Goal: Information Seeking & Learning: Learn about a topic

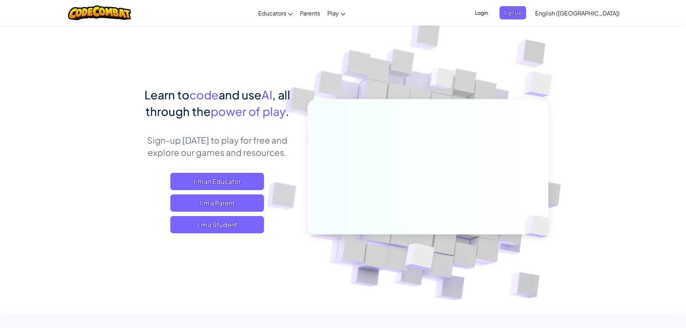
click at [587, 16] on span "English ([GEOGRAPHIC_DATA])" at bounding box center [577, 13] width 85 height 8
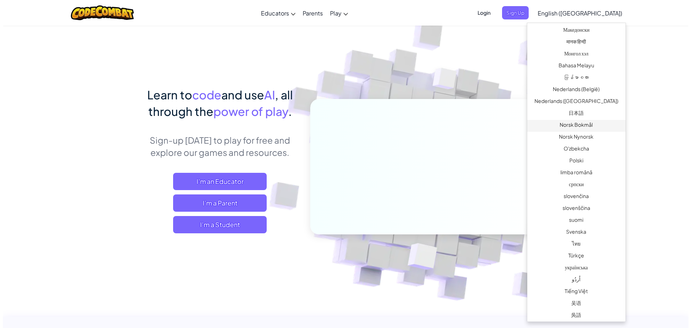
scroll to position [437, 0]
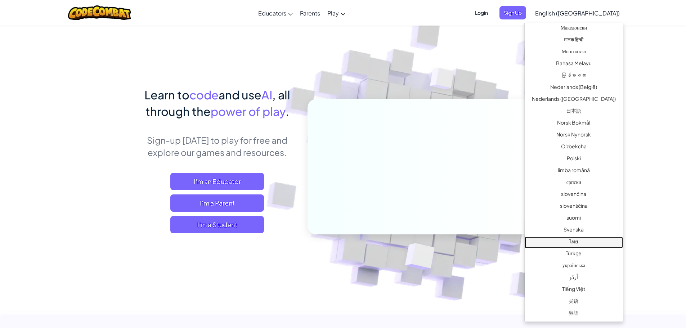
click at [561, 242] on link "ไทย" at bounding box center [573, 242] width 98 height 12
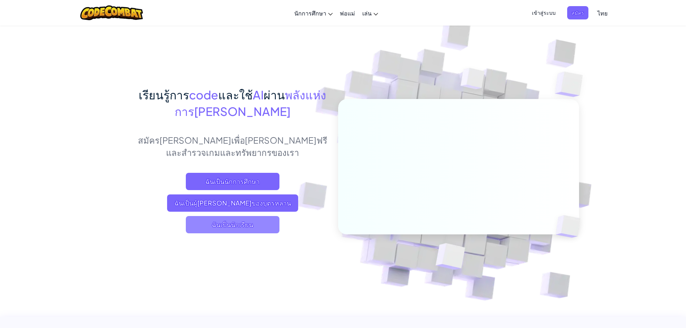
click at [224, 227] on span "ฉันเป็นนักเรียน" at bounding box center [233, 224] width 94 height 17
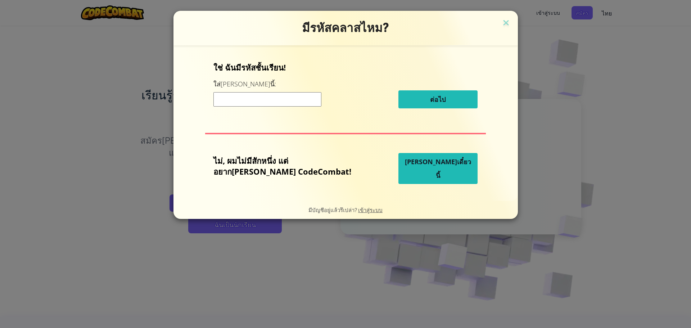
click at [420, 175] on button "เล่นเดี๋ยวนี้" at bounding box center [437, 168] width 79 height 31
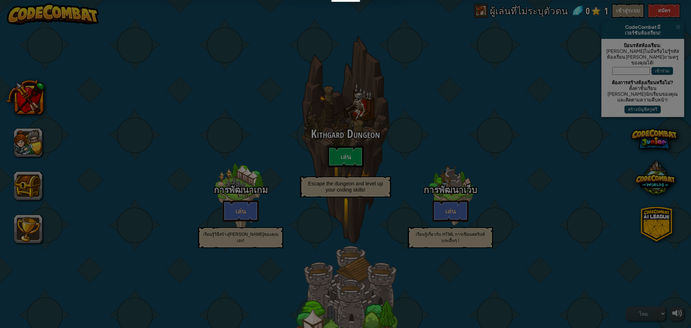
select select "th"
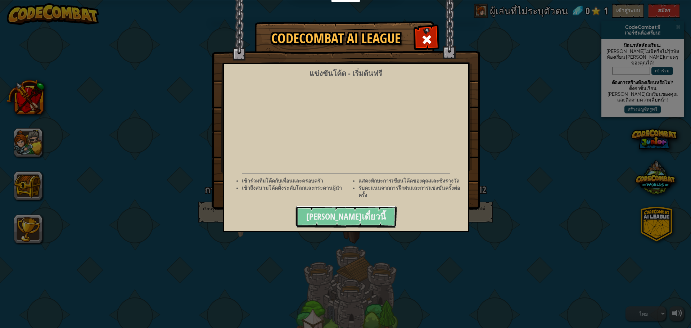
click at [341, 213] on span "เล่นเดี๋ยวนี้" at bounding box center [346, 217] width 80 height 12
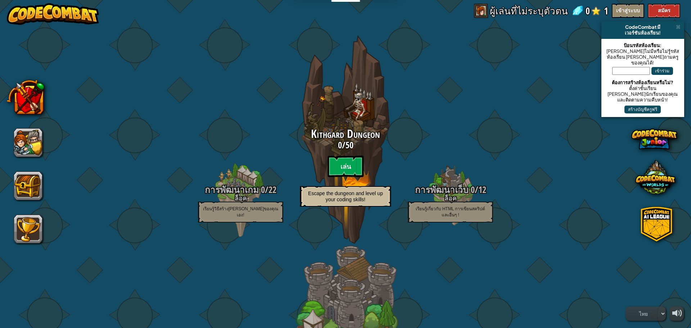
select select "th"
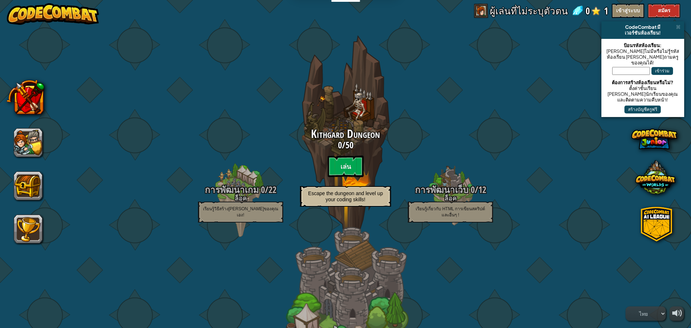
scroll to position [108, 0]
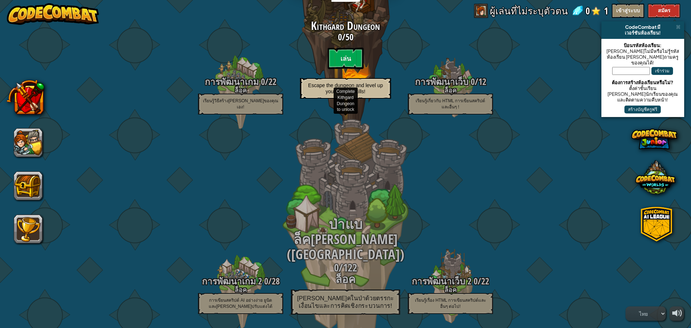
click at [345, 168] on div "ป่าแบล็ค[PERSON_NAME] (Backwoods Forest) 0 / 122 ล็อค [PERSON_NAME]คในป่าด้วยตร…" at bounding box center [345, 231] width 137 height 274
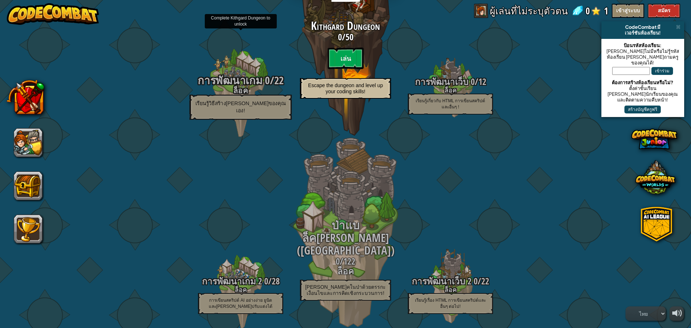
click at [264, 80] on span "0" at bounding box center [265, 80] width 7 height 15
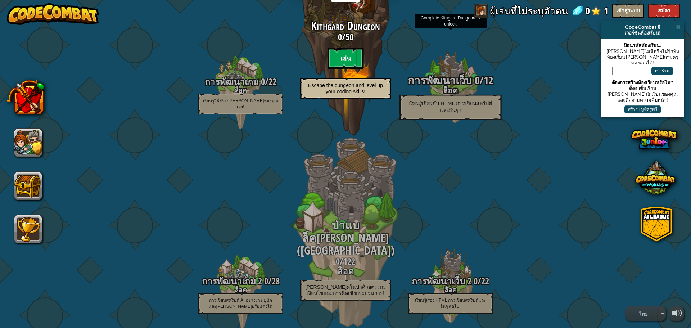
click at [423, 97] on p "เรียนรู้เกี่ยวกับ HTML การเขียนสคริปต์ และอื่นๆ !" at bounding box center [450, 107] width 102 height 25
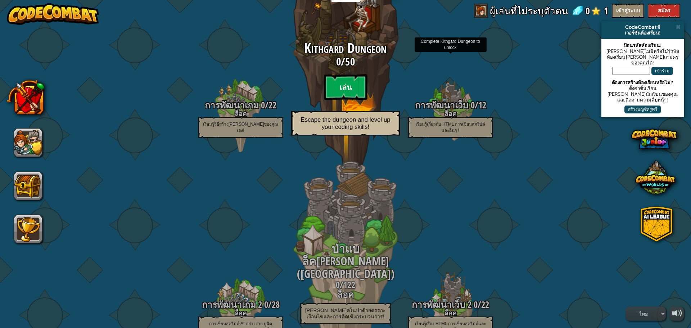
scroll to position [72, 0]
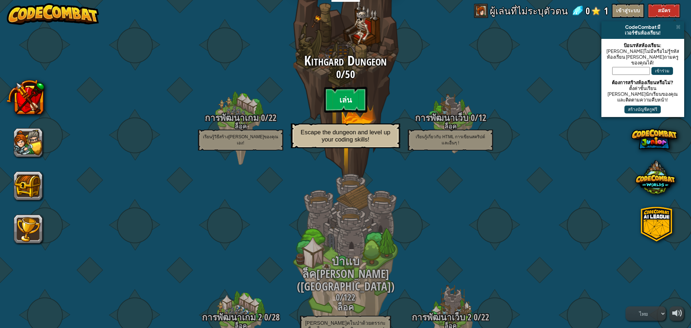
click at [358, 97] on btn "เล่น" at bounding box center [345, 100] width 43 height 26
select select "th"
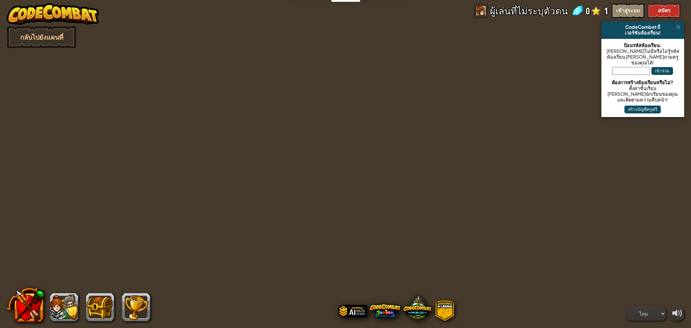
select select "th"
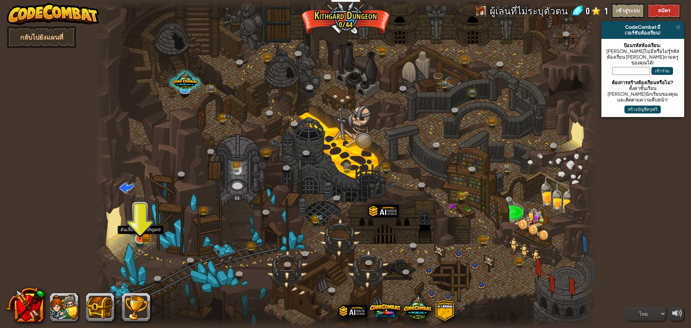
click at [137, 235] on img at bounding box center [139, 225] width 13 height 30
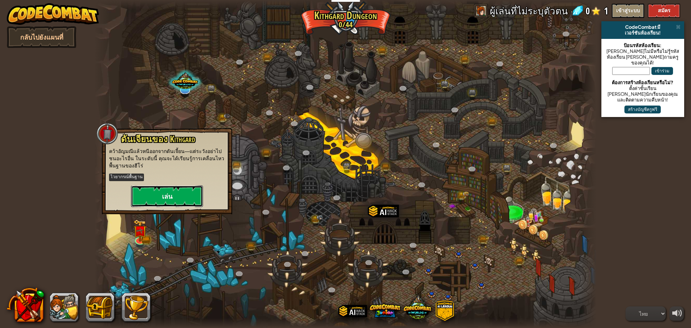
click at [148, 189] on button "เล่น" at bounding box center [167, 196] width 72 height 22
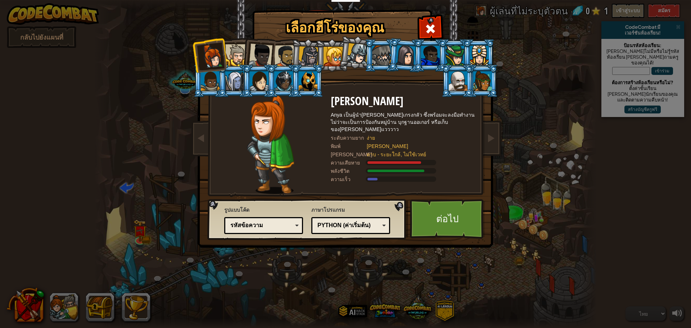
click at [237, 59] on div at bounding box center [236, 55] width 22 height 22
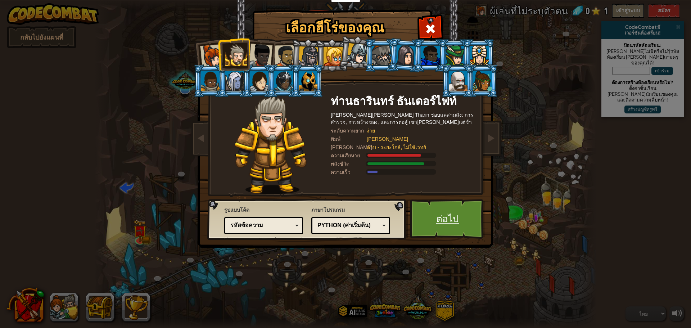
click at [439, 221] on link "ต่อไป" at bounding box center [447, 219] width 75 height 40
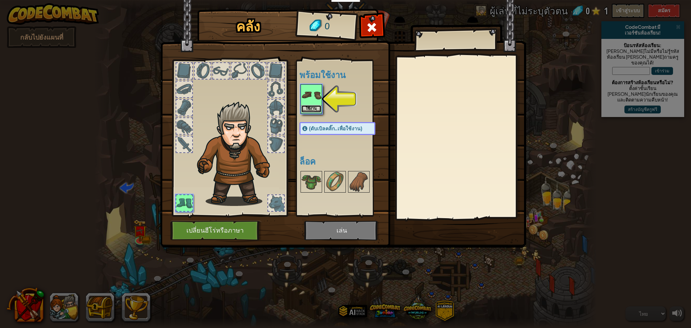
click at [311, 106] on button "ใช้งาน" at bounding box center [311, 109] width 20 height 8
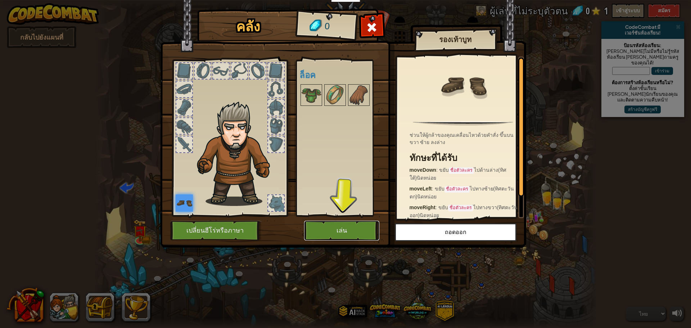
click at [346, 231] on button "เล่น" at bounding box center [341, 231] width 75 height 20
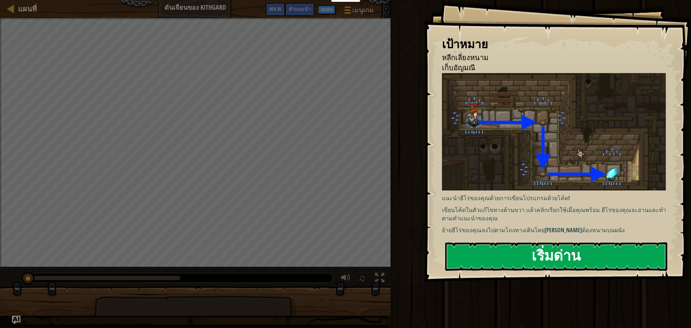
click at [622, 140] on img at bounding box center [556, 131] width 229 height 117
click at [611, 256] on button "เริ่มด่าน" at bounding box center [556, 256] width 222 height 28
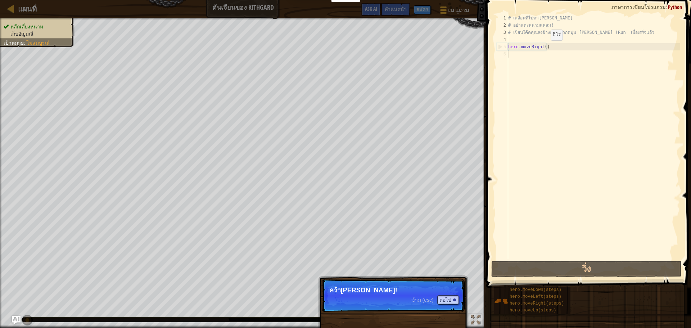
click at [545, 48] on div "# เคลื่อนที่ไปหาอัญมณี # อย่าแตะหนามแหลม! # เขียนโค้ดคุณลงข้างล่างแล้วกดปุ่ม เล…" at bounding box center [594, 143] width 174 height 259
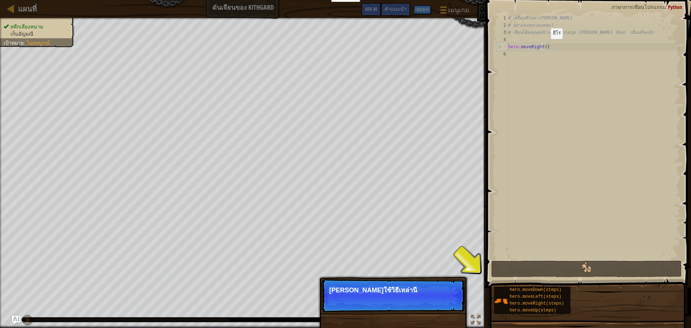
click at [545, 46] on div "# เคลื่อนที่ไปหาอัญมณี # อย่าแตะหนามแหลม! # เขียนโค้ดคุณลงข้างล่างแล้วกดปุ่ม เล…" at bounding box center [594, 143] width 174 height 259
click at [543, 46] on div "# เคลื่อนที่ไปหาอัญมณี # อย่าแตะหนามแหลม! # เขียนโค้ดคุณลงข้างล่างแล้วกดปุ่ม เล…" at bounding box center [594, 143] width 174 height 259
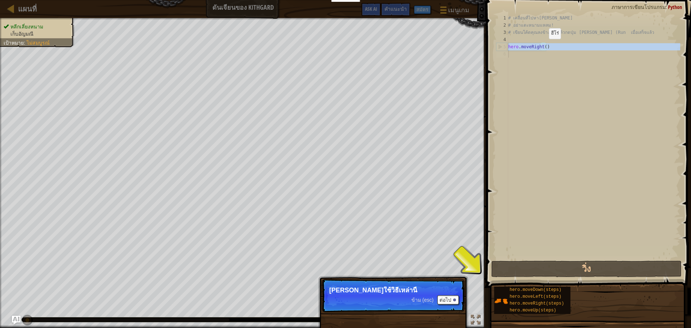
click at [543, 46] on div "# เคลื่อนที่ไปหาอัญมณี # อย่าแตะหนามแหลม! # เขียนโค้ดคุณลงข้างล่างแล้วกดปุ่ม เล…" at bounding box center [594, 143] width 174 height 259
click at [552, 45] on div "# เคลื่อนที่ไปหาอัญมณี # อย่าแตะหนามแหลม! # เขียนโค้ดคุณลงข้างล่างแล้วกดปุ่ม เล…" at bounding box center [594, 136] width 174 height 245
type textarea "hero.moveRight()"
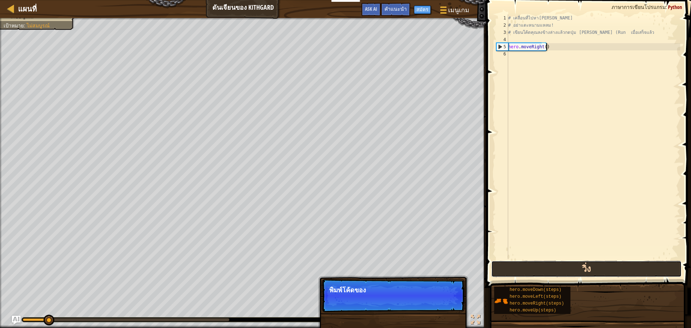
click at [576, 270] on button "วิ่ง" at bounding box center [586, 269] width 190 height 17
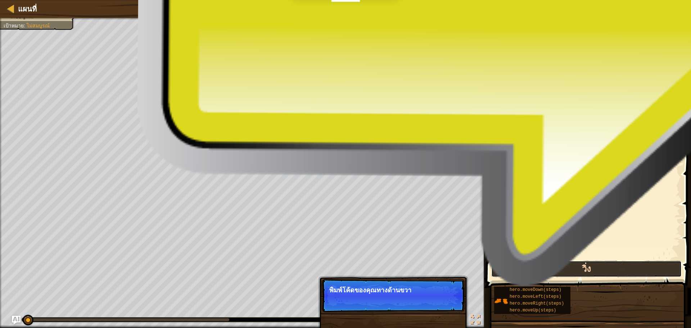
click at [576, 270] on button "วิ่ง" at bounding box center [586, 269] width 190 height 17
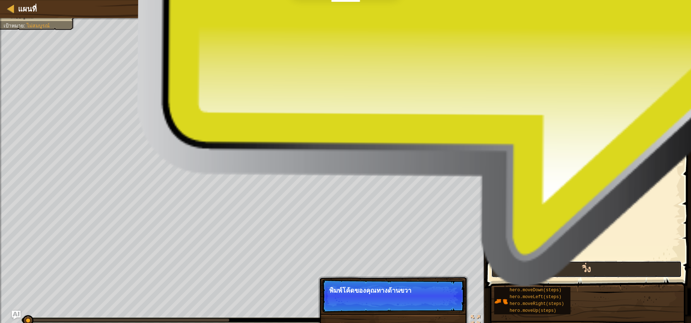
click at [576, 270] on button "วิ่ง" at bounding box center [586, 269] width 190 height 17
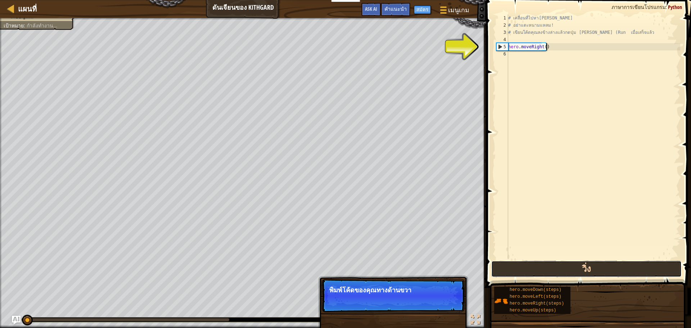
click at [576, 270] on button "วิ่ง" at bounding box center [586, 269] width 190 height 17
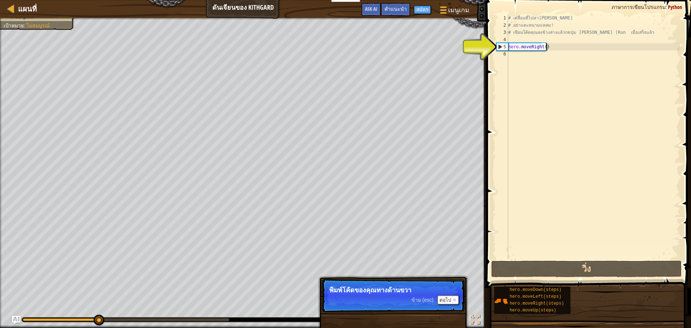
drag, startPoint x: 519, startPoint y: 66, endPoint x: 515, endPoint y: 58, distance: 9.7
click at [519, 65] on div "# เคลื่อนที่ไปหาอัญมณี # อย่าแตะหนามแหลม! # เขียนโค้ดคุณลงข้างล่างแล้วกดปุ่ม เล…" at bounding box center [594, 143] width 174 height 259
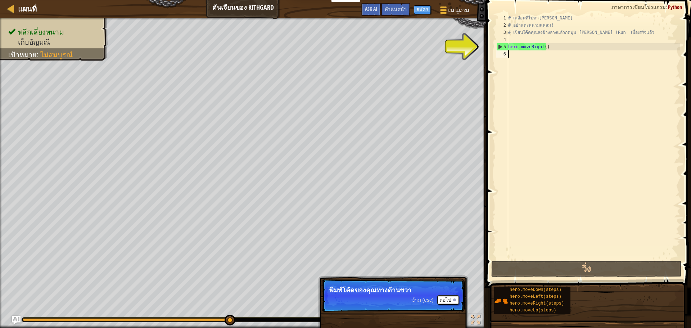
scroll to position [3, 0]
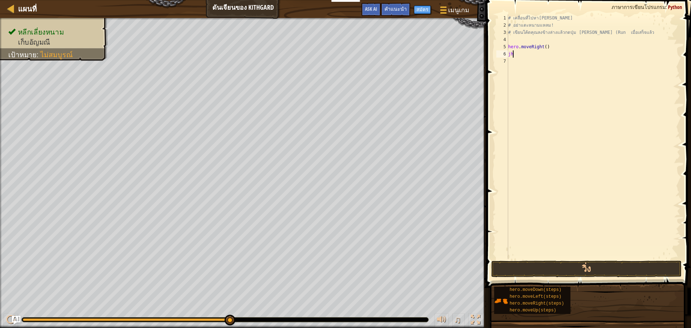
type textarea "j"
type textarea "h"
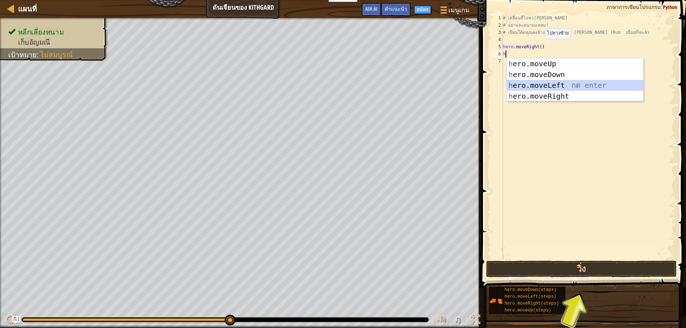
click at [547, 85] on div "h ero.moveUp กด enter h ero.moveDown กด enter h ero.moveLeft กด enter h ero.mov…" at bounding box center [575, 90] width 136 height 65
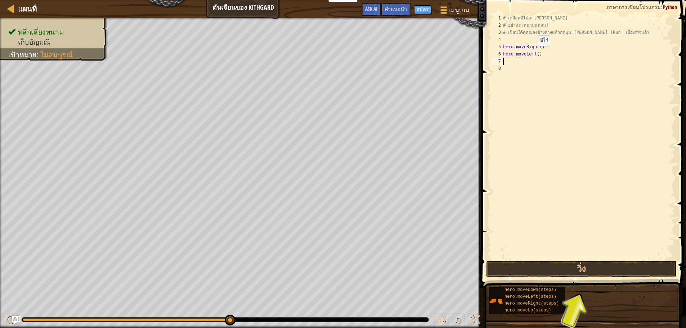
click at [537, 53] on div "# เคลื่อนที่ไปหาอัญมณี # อย่าแตะหนามแหลม! # เขียนโค้ดคุณลงข้างล่างแล้วกดปุ่ม เล…" at bounding box center [588, 143] width 174 height 259
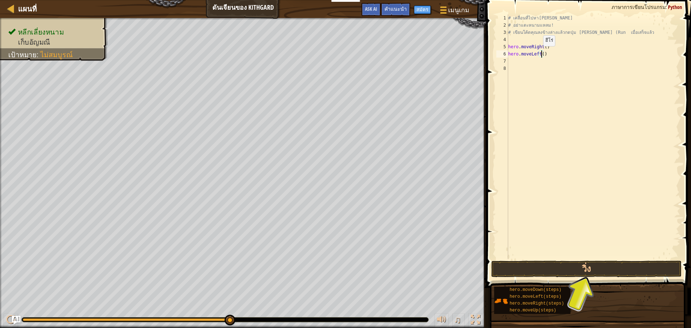
scroll to position [3, 3]
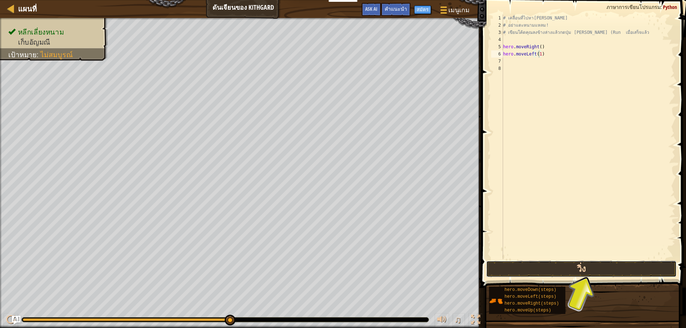
click at [549, 263] on button "วิ่ง" at bounding box center [581, 269] width 190 height 17
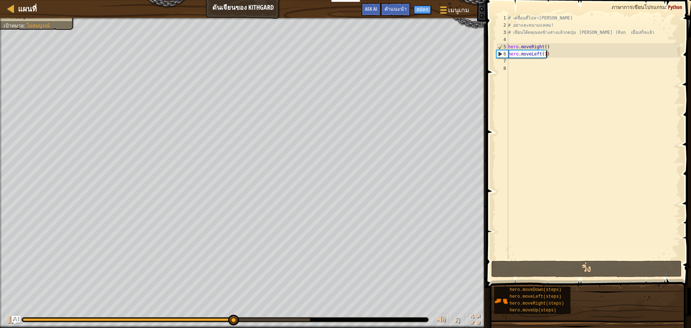
click at [551, 57] on div "# เคลื่อนที่ไปหาอัญมณี # อย่าแตะหนามแหลม! # เขียนโค้ดคุณลงข้างล่างแล้วกดปุ่ม เล…" at bounding box center [594, 143] width 174 height 259
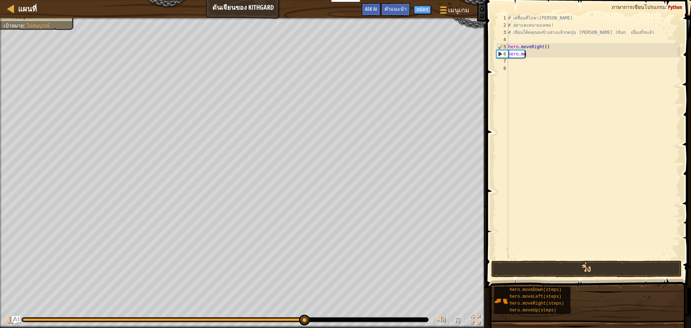
scroll to position [3, 1]
type textarea "h"
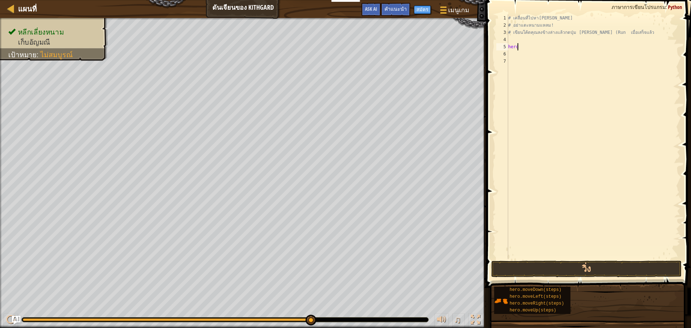
type textarea "h"
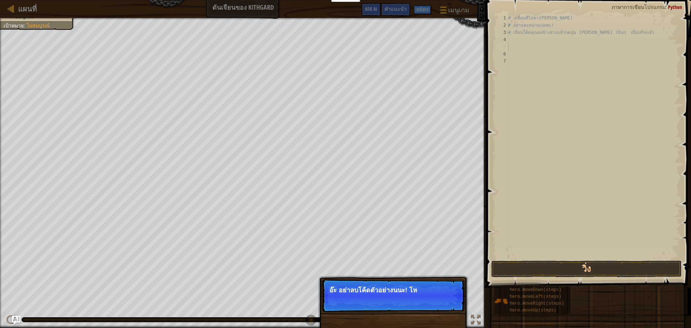
select select "th"
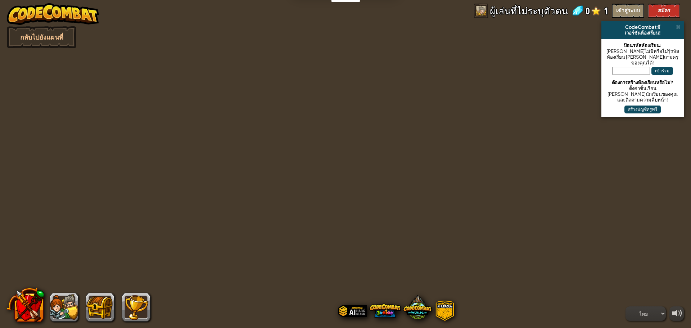
select select "th"
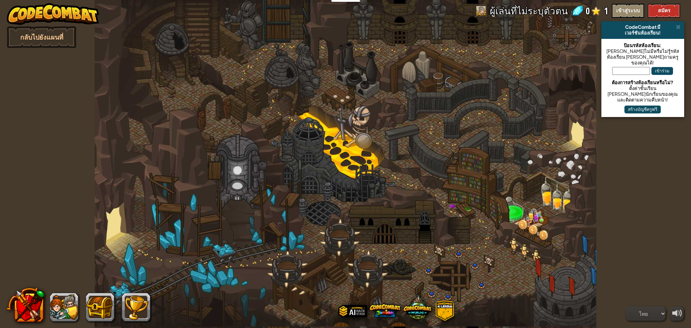
select select "th"
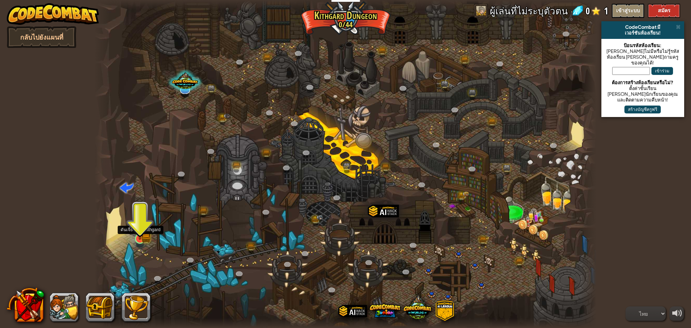
click at [147, 235] on img at bounding box center [139, 225] width 13 height 30
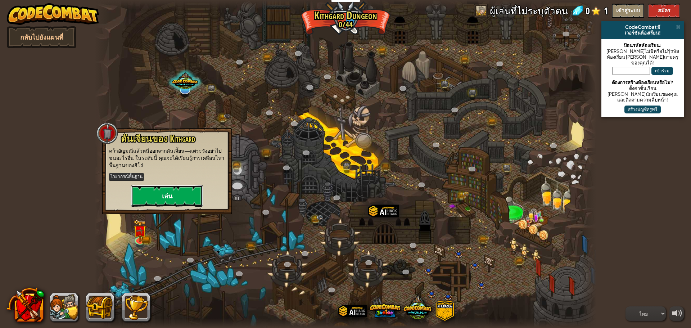
click at [158, 189] on button "เล่น" at bounding box center [167, 196] width 72 height 22
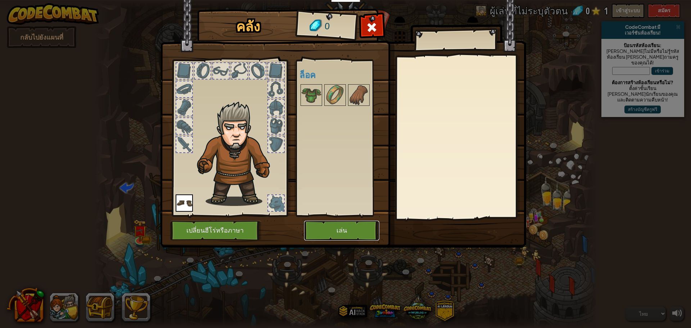
click at [348, 224] on button "เล่น" at bounding box center [341, 231] width 75 height 20
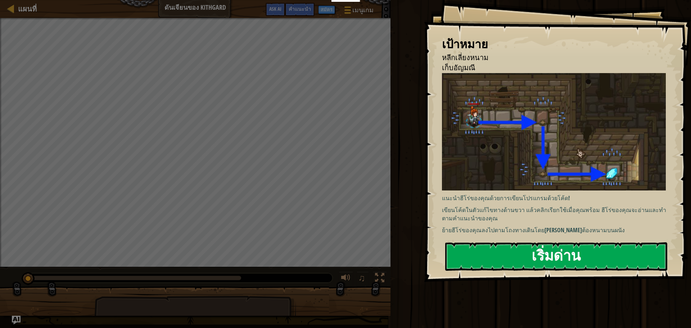
click at [495, 252] on button "เริ่มด่าน" at bounding box center [556, 256] width 222 height 28
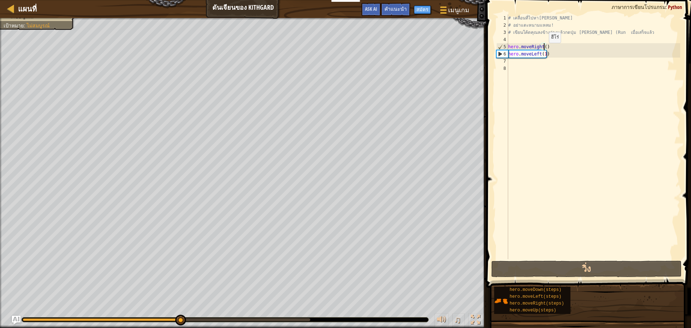
click at [543, 50] on div "# เคลื่อนที่ไปหาอัญมณี # อย่าแตะหนามแหลม! # เขียนโค้ดคุณลงข้างล่างแล้วกดปุ่ม เล…" at bounding box center [594, 143] width 174 height 259
click at [548, 55] on div "# เคลื่อนที่ไปหาอัญมณี # อย่าแตะหนามแหลม! # เขียนโค้ดคุณลงข้างล่างแล้วกดปุ่ม เล…" at bounding box center [594, 143] width 174 height 259
click at [549, 56] on div "# เคลื่อนที่ไปหาอัญมณี # อย่าแตะหนามแหลม! # เขียนโค้ดคุณลงข้างล่างแล้วกดปุ่ม เล…" at bounding box center [594, 143] width 174 height 259
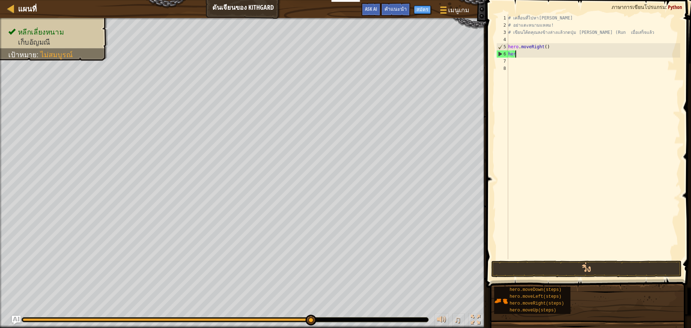
type textarea "h"
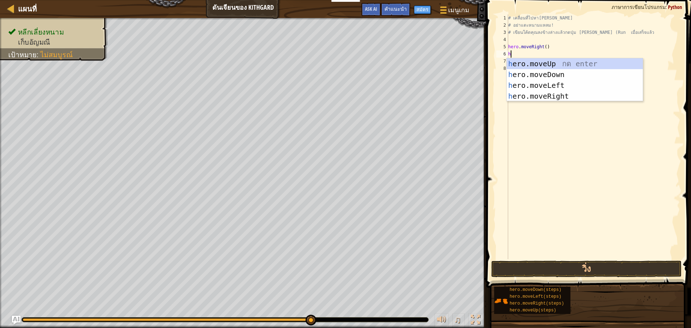
scroll to position [3, 0]
click at [535, 63] on div "h ero.moveUp กด enter h ero.moveDown กด enter h ero.moveLeft กด enter h ero.mov…" at bounding box center [575, 90] width 136 height 65
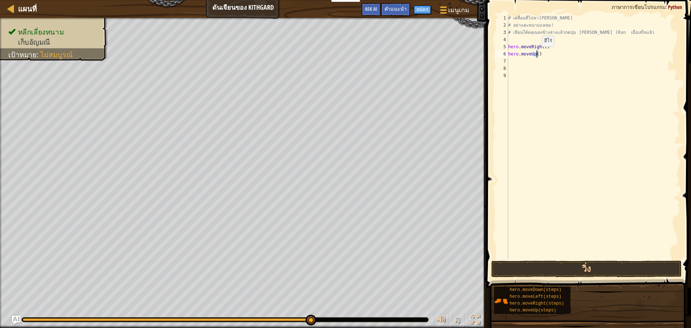
click at [536, 54] on div "# เคลื่อนที่ไปหาอัญมณี # อย่าแตะหนามแหลม! # เขียนโค้ดคุณลงข้างล่างแล้วกดปุ่ม เล…" at bounding box center [594, 143] width 174 height 259
type textarea "hero.moveUp(1)"
click at [557, 274] on button "วิ่ง" at bounding box center [586, 269] width 190 height 17
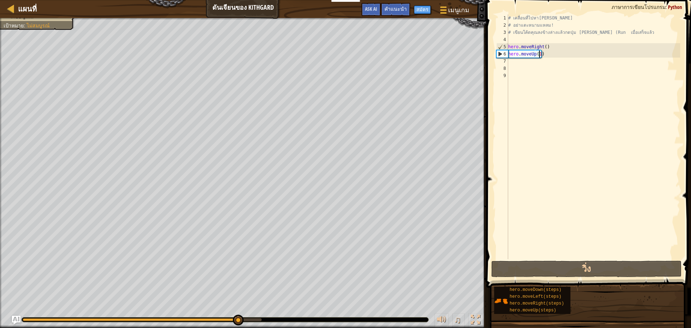
click at [555, 58] on div "# เคลื่อนที่ไปหาอัญมณี # อย่าแตะหนามแหลม! # เขียนโค้ดคุณลงข้างล่างแล้วกดปุ่ม เล…" at bounding box center [594, 143] width 174 height 259
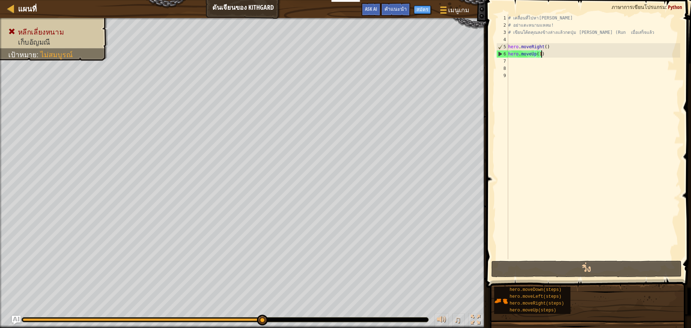
click at [548, 54] on div "# เคลื่อนที่ไปหาอัญมณี # อย่าแตะหนามแหลม! # เขียนโค้ดคุณลงข้างล่างแล้วกดปุ่ม เล…" at bounding box center [594, 143] width 174 height 259
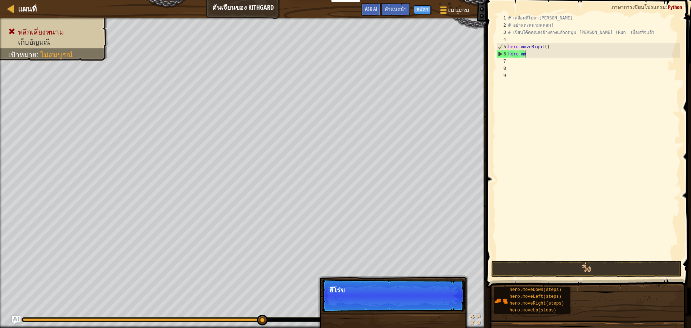
type textarea "h"
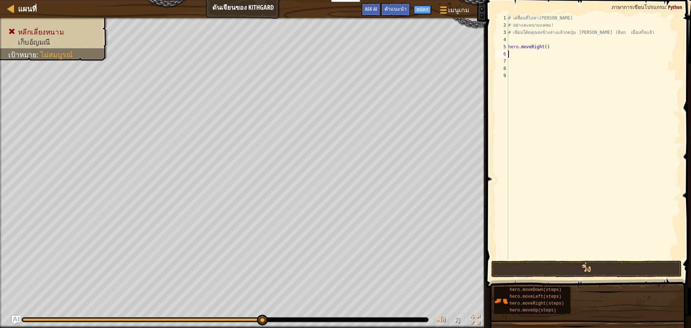
type textarea "h"
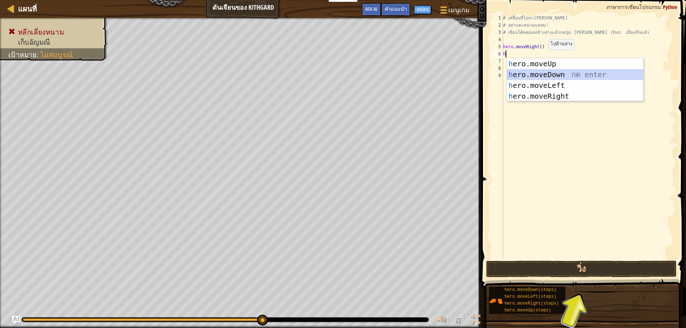
click at [530, 72] on div "h ero.moveUp กด enter h ero.moveDown กด enter h ero.moveLeft กด enter h ero.mov…" at bounding box center [575, 90] width 136 height 65
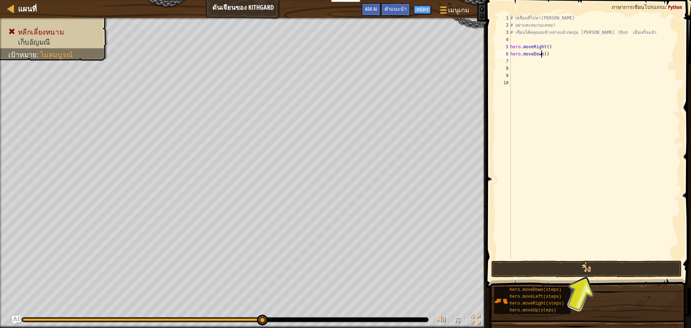
click at [541, 53] on div "# เคลื่อนที่ไปหาอัญมณี # อย่าแตะหนามแหลม! # เขียนโค้ดคุณลงข้างล่างแล้วกดปุ่ม เล…" at bounding box center [594, 143] width 171 height 259
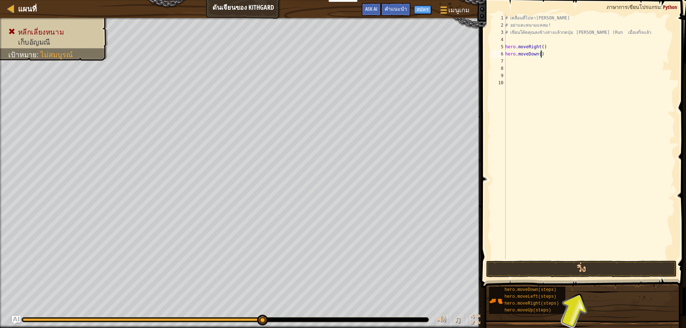
click at [541, 53] on div "# เคลื่อนที่ไปหาอัญมณี # อย่าแตะหนามแหลม! # เขียนโค้ดคุณลงข้างล่างแล้วกดปุ่ม เล…" at bounding box center [589, 143] width 171 height 259
type textarea "hero.moveDown()"
click at [612, 266] on button "วิ่ง" at bounding box center [581, 269] width 190 height 17
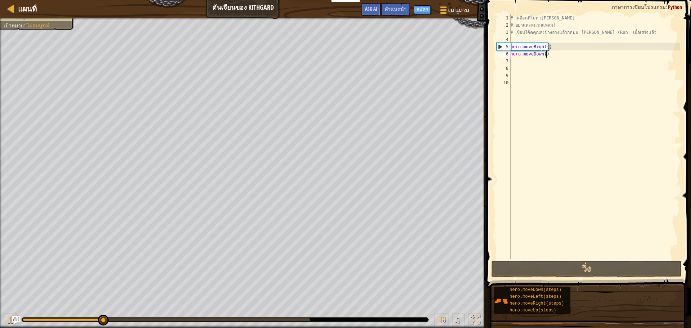
click at [551, 63] on div "# เคลื่อนที่ไปหาอัญมณี # อย่าแตะหนามแหลม! # เขียนโค้ดคุณลงข้างล่างแล้วกดปุ่ม เล…" at bounding box center [594, 143] width 171 height 259
click at [529, 67] on div "# เคลื่อนที่ไปหาอัญมณี # อย่าแตะหนามแหลม! # เขียนโค้ดคุณลงข้างล่างแล้วกดปุ่ม เล…" at bounding box center [594, 143] width 171 height 259
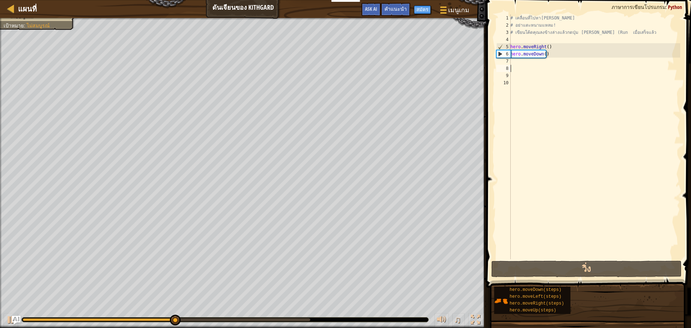
click at [517, 65] on div "# เคลื่อนที่ไปหาอัญมณี # อย่าแตะหนามแหลม! # เขียนโค้ดคุณลงข้างล่างแล้วกดปุ่ม เล…" at bounding box center [594, 143] width 171 height 259
click at [513, 62] on div "# เคลื่อนที่ไปหาอัญมณี # อย่าแตะหนามแหลม! # เขียนโค้ดคุณลงข้างล่างแล้วกดปุ่ม เล…" at bounding box center [594, 143] width 171 height 259
type textarea "g"
type textarea "h"
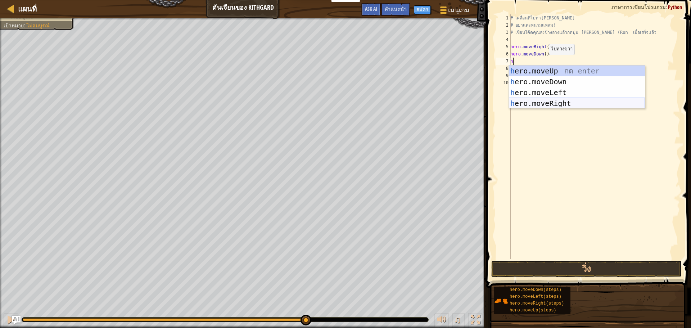
click at [557, 102] on div "h ero.moveUp กด enter h ero.moveDown กด enter h ero.moveLeft กด enter h ero.mov…" at bounding box center [577, 98] width 136 height 65
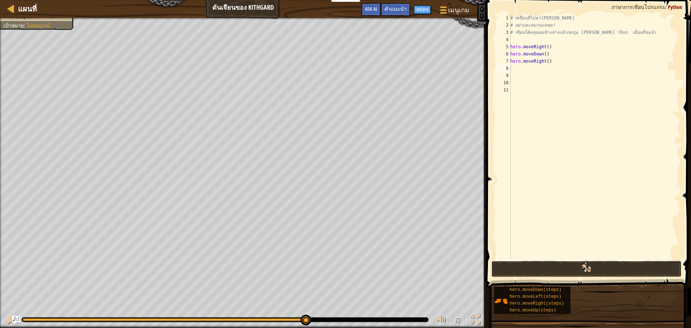
click at [575, 268] on button "วิ่ง" at bounding box center [586, 269] width 190 height 17
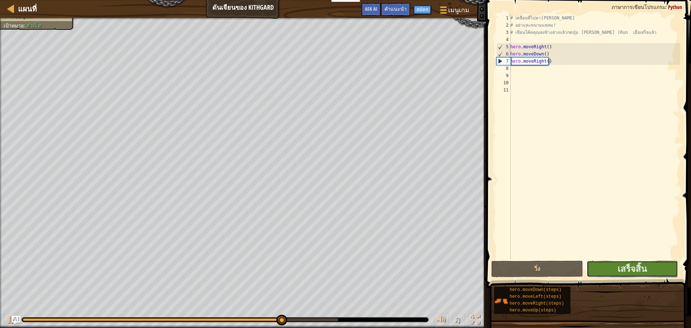
click at [598, 269] on button "เสร็จสิ้น" at bounding box center [632, 269] width 91 height 17
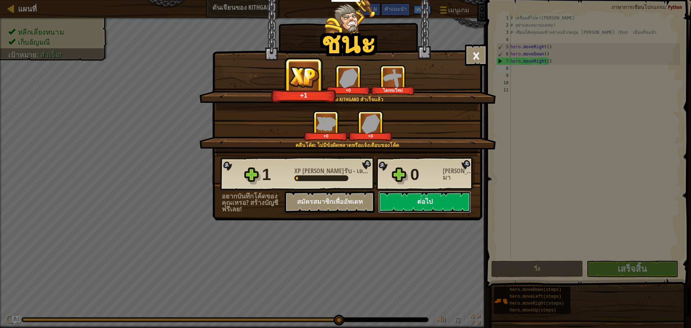
click at [449, 206] on button "ต่อไป" at bounding box center [424, 202] width 93 height 22
select select "th"
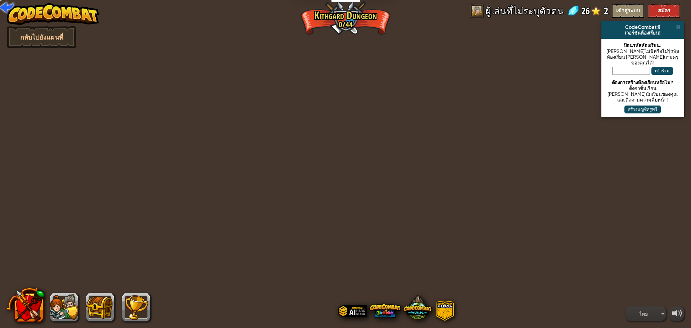
select select "th"
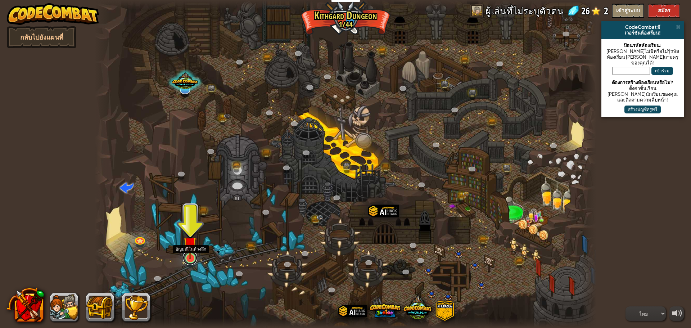
click at [193, 259] on link at bounding box center [190, 258] width 14 height 14
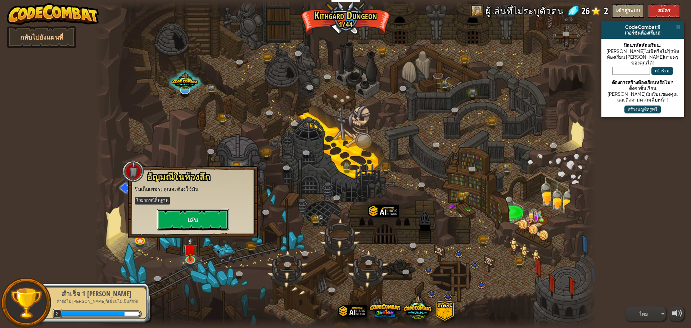
click at [199, 224] on button "เล่น" at bounding box center [193, 220] width 72 height 22
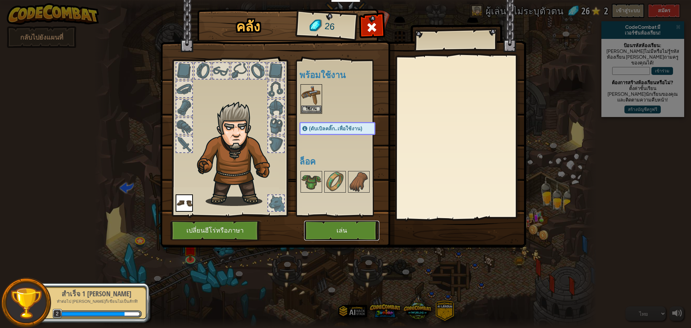
click at [341, 226] on button "เล่น" at bounding box center [341, 231] width 75 height 20
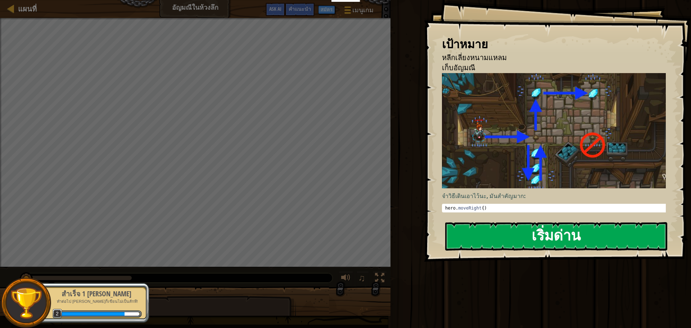
click at [581, 132] on div "เป้าหมาย หลีกเลี่ยงหนามแหลม เก็บอัญมณี จำวิธีเดินเอาไว้นะ, มันสำคัญมาก: hero . …" at bounding box center [557, 131] width 267 height 262
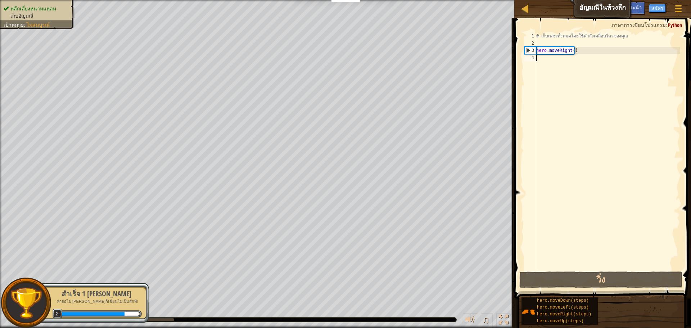
click at [538, 59] on div "# เก็บเพชรทั้งหมดโดยใช้คำสั่งเคลื่อนไหวของคุณ hero . moveRight ( )" at bounding box center [607, 158] width 145 height 252
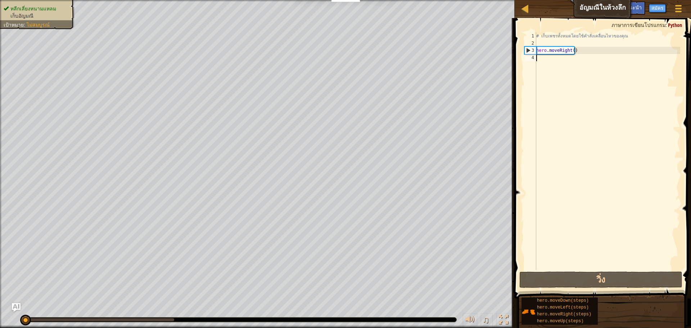
drag, startPoint x: 538, startPoint y: 59, endPoint x: 637, endPoint y: 132, distance: 122.8
click at [637, 132] on div "# เก็บเพชรทั้งหมดโดยใช้คำสั่งเคลื่อนไหวของคุณ hero . moveRight ( )" at bounding box center [607, 158] width 145 height 252
click at [547, 61] on div "# เก็บเพชรทั้งหมดโดยใช้คำสั่งเคลื่อนไหวของคุณ hero . moveRight ( )" at bounding box center [607, 158] width 145 height 252
type textarea "h"
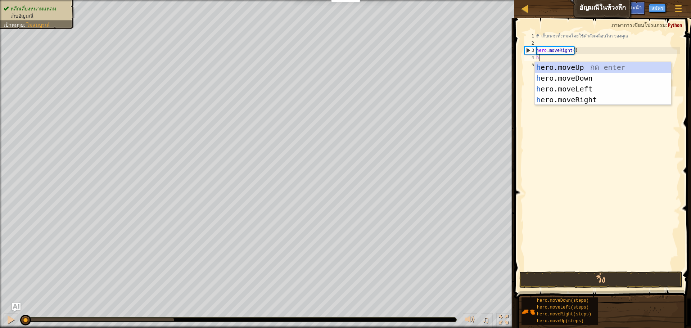
scroll to position [3, 0]
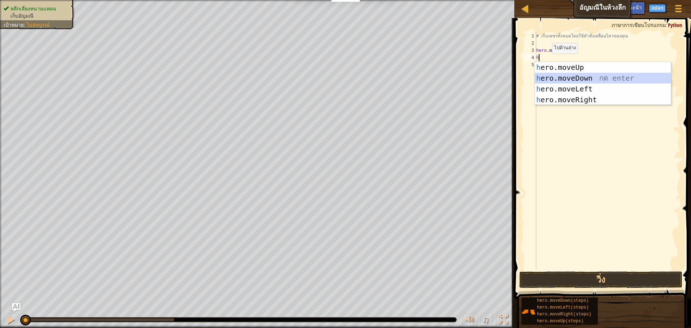
click at [567, 77] on div "h ero.moveUp กด enter h ero.moveDown กด enter h ero.moveLeft กด enter h ero.mov…" at bounding box center [603, 94] width 136 height 65
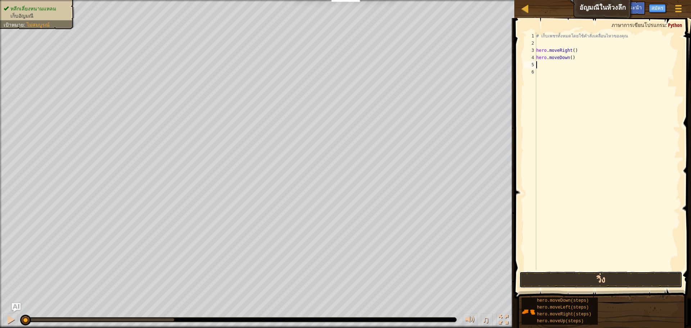
click at [621, 278] on button "วิ่ง" at bounding box center [600, 279] width 163 height 17
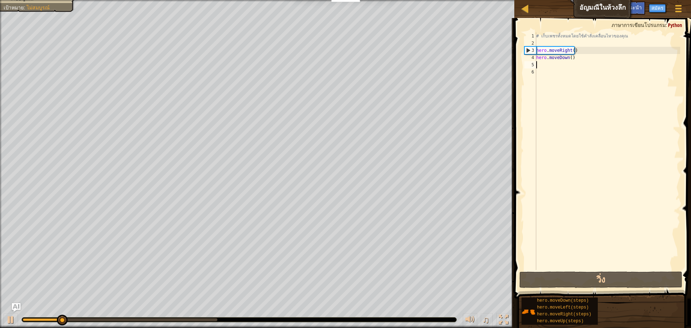
click at [539, 66] on div "# เก็บเพชรทั้งหมดโดยใช้คำสั่งเคลื่อนไหวของคุณ hero . moveRight ( ) hero . moveD…" at bounding box center [607, 158] width 145 height 252
type textarea "h"
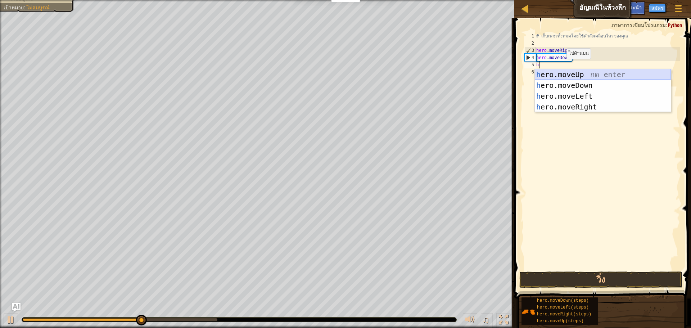
click at [570, 75] on div "h ero.moveUp กด enter h ero.moveDown กด enter h ero.moveLeft กด enter h ero.mov…" at bounding box center [603, 101] width 136 height 65
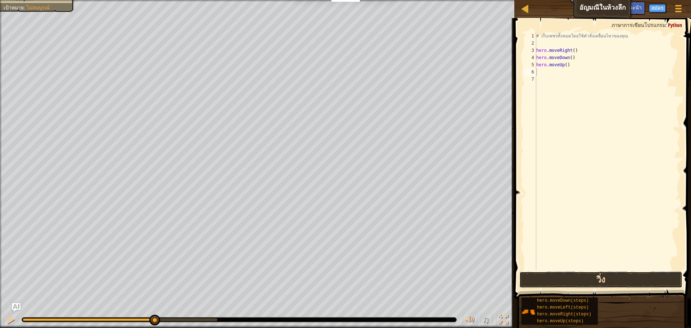
click at [592, 279] on button "วิ่ง" at bounding box center [600, 279] width 163 height 17
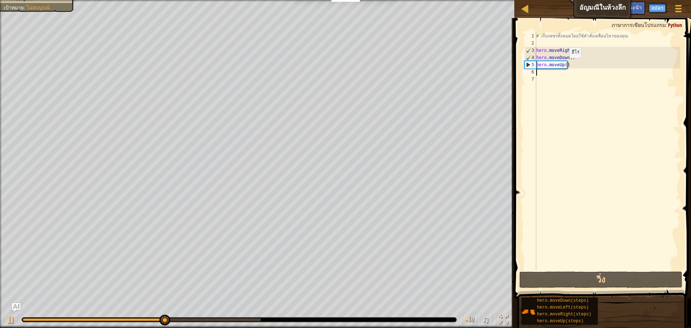
click at [563, 65] on div "# เก็บเพชรทั้งหมดโดยใช้คำสั่งเคลื่อนไหวของคุณ hero . moveRight ( ) hero . moveD…" at bounding box center [607, 158] width 145 height 252
click at [564, 65] on div "# เก็บเพชรทั้งหมดโดยใช้คำสั่งเคลื่อนไหวของคุณ hero . moveRight ( ) hero . moveD…" at bounding box center [607, 158] width 145 height 252
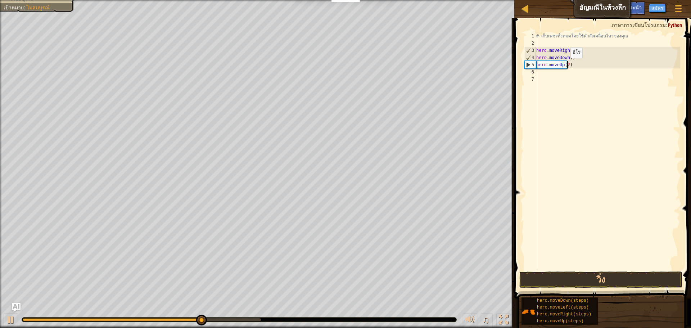
scroll to position [3, 3]
type textarea "hero.moveUp(2)"
drag, startPoint x: 626, startPoint y: 285, endPoint x: 619, endPoint y: 280, distance: 8.9
click at [625, 285] on button "วิ่ง" at bounding box center [600, 279] width 163 height 17
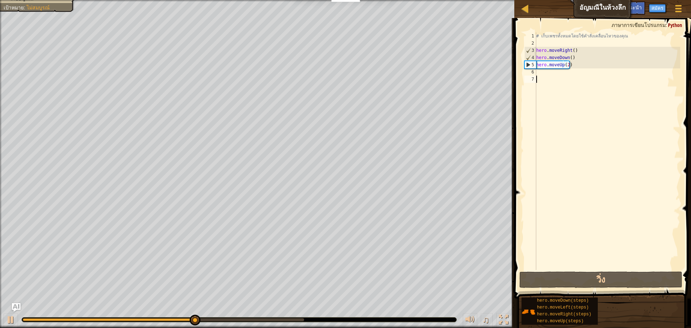
click at [553, 76] on div "# เก็บเพชรทั้งหมดโดยใช้คำสั่งเคลื่อนไหวของคุณ hero . moveRight ( ) hero . moveD…" at bounding box center [607, 158] width 145 height 252
click at [552, 71] on div "# เก็บเพชรทั้งหมดโดยใช้คำสั่งเคลื่อนไหวของคุณ hero . moveRight ( ) hero . moveD…" at bounding box center [607, 158] width 145 height 252
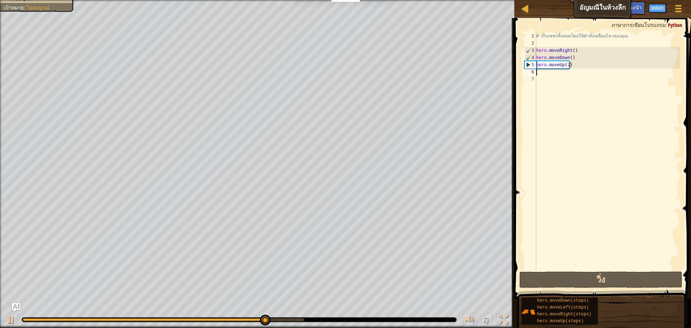
type textarea "h"
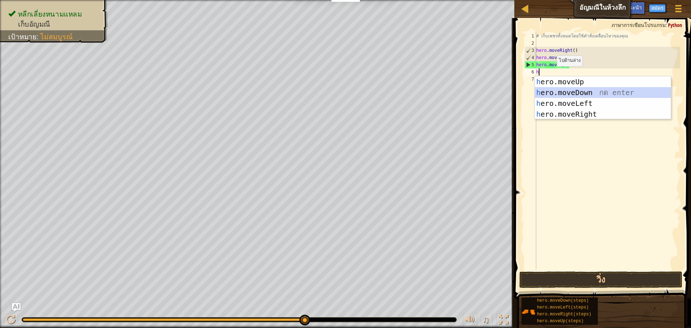
click at [549, 91] on div "h ero.moveUp กด enter h ero.moveDown กด enter h ero.moveLeft กด enter h ero.mov…" at bounding box center [603, 108] width 136 height 65
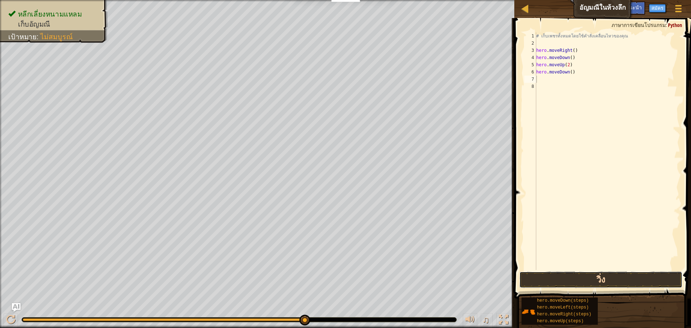
click at [593, 278] on button "วิ่ง" at bounding box center [600, 279] width 163 height 17
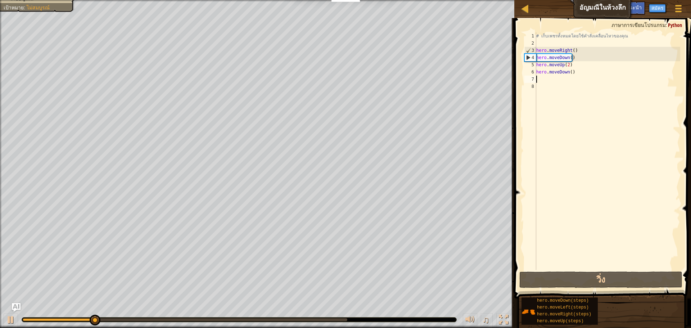
click at [554, 80] on div "# เก็บเพชรทั้งหมดโดยใช้คำสั่งเคลื่อนไหวของคุณ hero . moveRight ( ) hero . moveD…" at bounding box center [607, 158] width 145 height 252
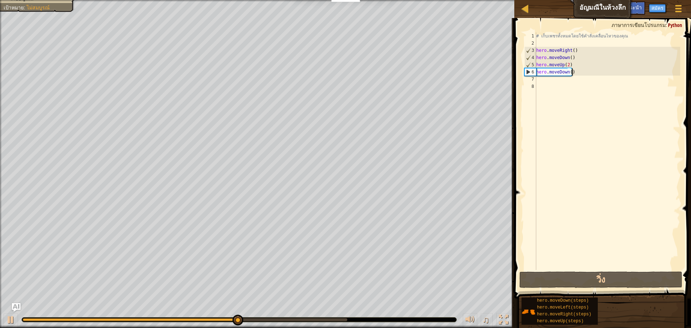
click at [580, 71] on div "# เก็บเพชรทั้งหมดโดยใช้คำสั่งเคลื่อนไหวของคุณ hero . moveRight ( ) hero . moveD…" at bounding box center [607, 158] width 145 height 252
click at [580, 73] on div "# เก็บเพชรทั้งหมดโดยใช้คำสั่งเคลื่อนไหวของคุณ hero . moveRight ( ) hero . moveD…" at bounding box center [607, 158] width 145 height 252
click at [575, 73] on div "# เก็บเพชรทั้งหมดโดยใช้คำสั่งเคลื่อนไหวของคุณ hero . moveRight ( ) hero . moveD…" at bounding box center [607, 158] width 145 height 252
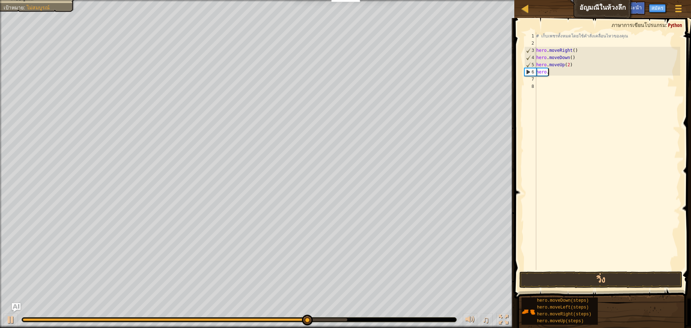
type textarea "h"
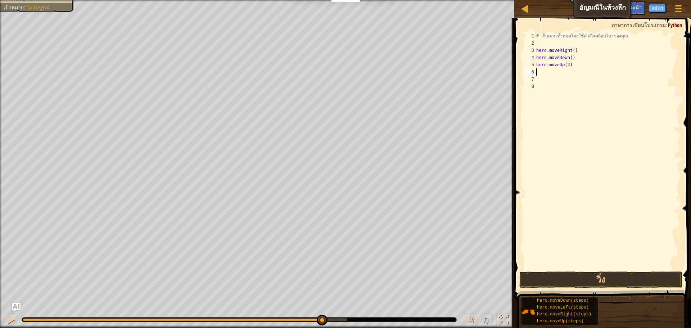
type textarea "h"
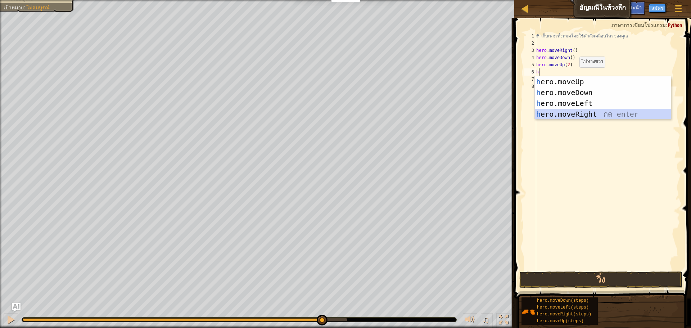
click at [569, 113] on div "h ero.moveUp กด enter h ero.moveDown กด enter h ero.moveLeft กด enter h ero.mov…" at bounding box center [603, 108] width 136 height 65
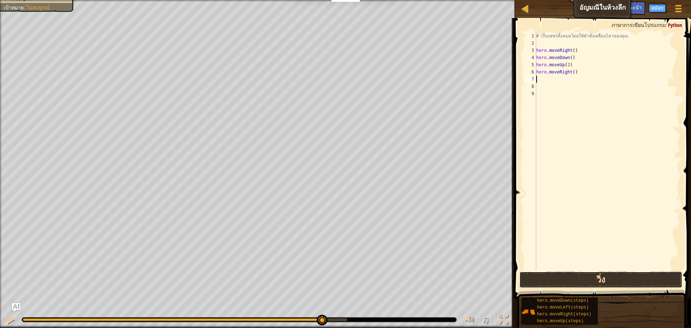
click at [564, 278] on button "วิ่ง" at bounding box center [600, 279] width 163 height 17
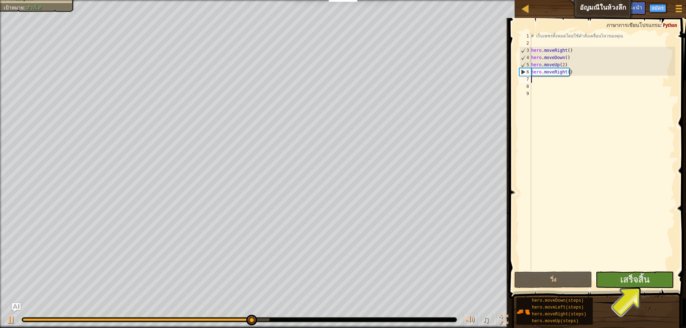
type textarea "h"
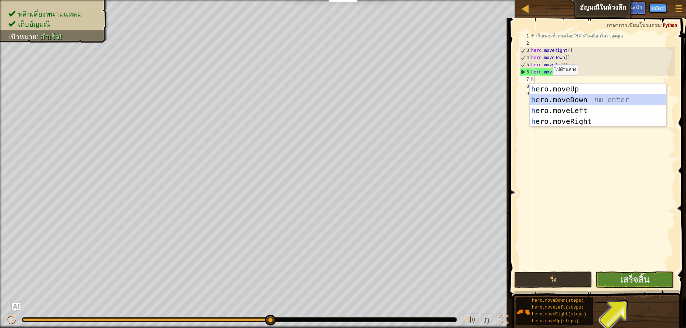
click at [549, 99] on div "h ero.moveUp กด enter h ero.moveDown กด enter h ero.moveLeft กด enter h ero.mov…" at bounding box center [598, 116] width 136 height 65
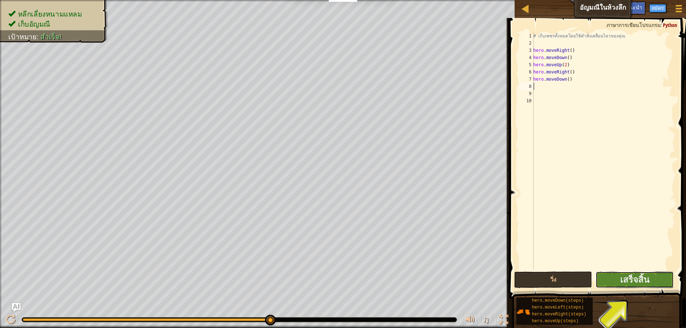
click at [618, 283] on button "เสร็จสิ้น" at bounding box center [634, 279] width 78 height 17
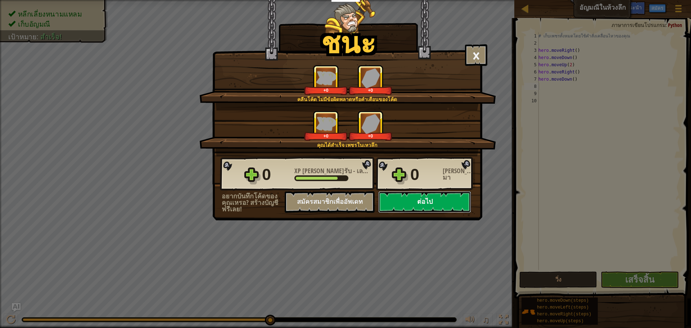
click at [442, 194] on button "ต่อไป" at bounding box center [424, 202] width 93 height 22
select select "th"
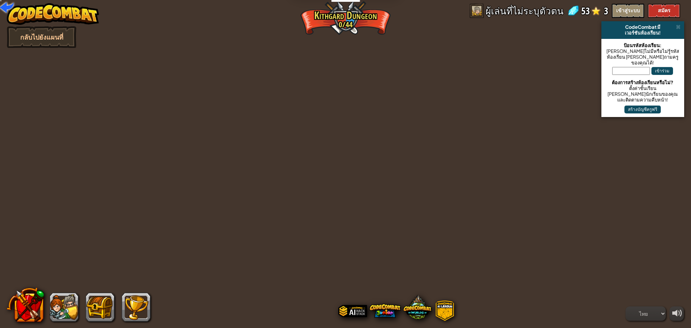
select select "th"
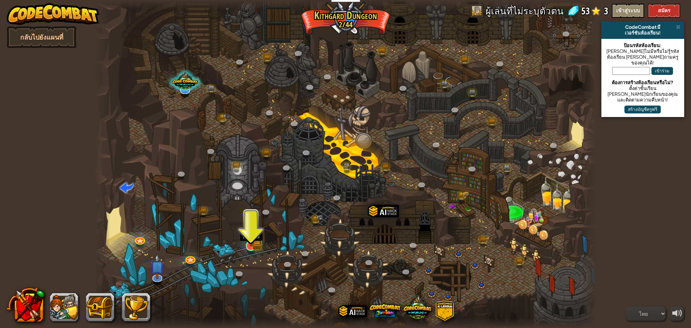
click at [252, 240] on img at bounding box center [250, 232] width 13 height 30
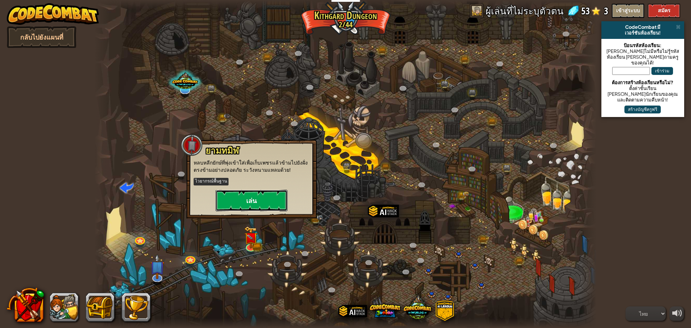
click at [272, 200] on button "เล่น" at bounding box center [252, 201] width 72 height 22
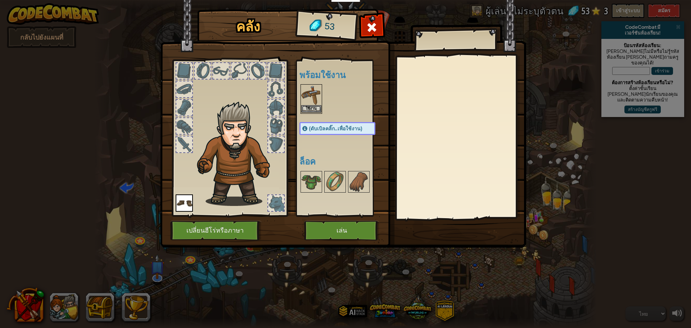
click at [317, 97] on img at bounding box center [311, 95] width 20 height 20
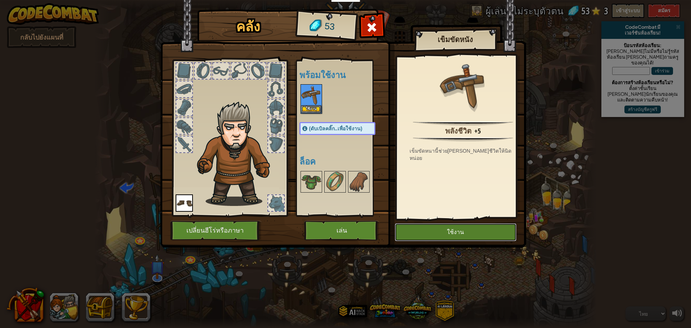
drag, startPoint x: 436, startPoint y: 226, endPoint x: 422, endPoint y: 227, distance: 14.1
click at [436, 226] on button "ใช้งาน" at bounding box center [456, 232] width 122 height 18
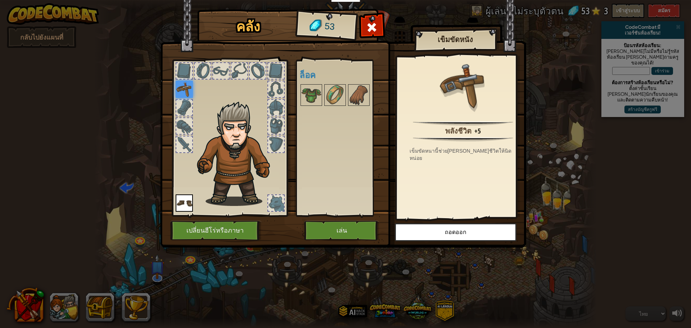
click at [299, 90] on div at bounding box center [344, 95] width 90 height 24
click at [301, 90] on img at bounding box center [311, 95] width 20 height 20
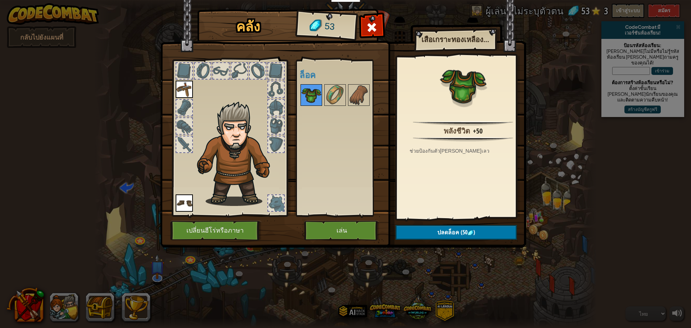
click at [308, 95] on img at bounding box center [311, 95] width 20 height 20
click at [427, 236] on button "ปลดล็อค (50 )" at bounding box center [456, 232] width 121 height 15
click at [418, 231] on button "ยืนยัน" at bounding box center [456, 232] width 121 height 15
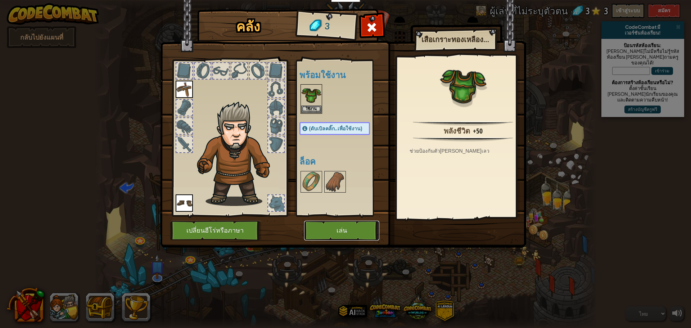
drag, startPoint x: 364, startPoint y: 224, endPoint x: 372, endPoint y: 196, distance: 29.4
click at [371, 208] on div "คลัง 3 พร้อมใช้งาน ใช้งาน ใช้งาน ใช้งาน (ดับเบิลคลิ๊ก..เพื่อใช้งาน) ล็อค เสื้อเ…" at bounding box center [346, 130] width 366 height 238
click at [310, 109] on button "ใช้งาน" at bounding box center [311, 109] width 20 height 8
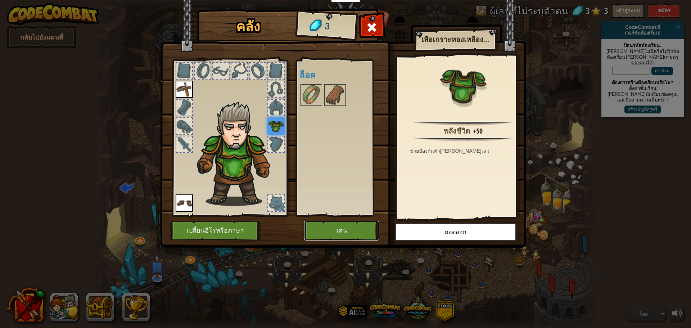
click at [343, 230] on button "เล่น" at bounding box center [341, 231] width 75 height 20
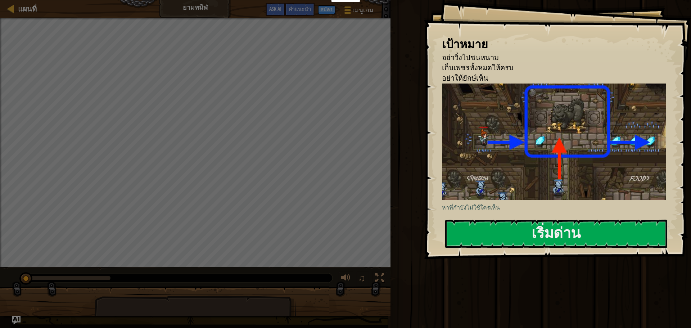
click at [463, 204] on p "หาที่กำบังไม่ใช้ใครเห็น" at bounding box center [556, 207] width 229 height 8
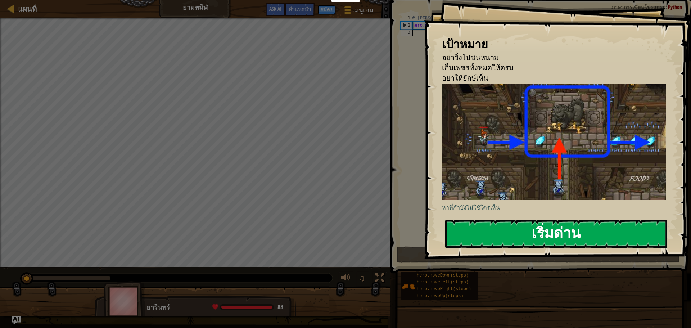
click at [468, 224] on button "เริ่มด่าน" at bounding box center [556, 234] width 222 height 28
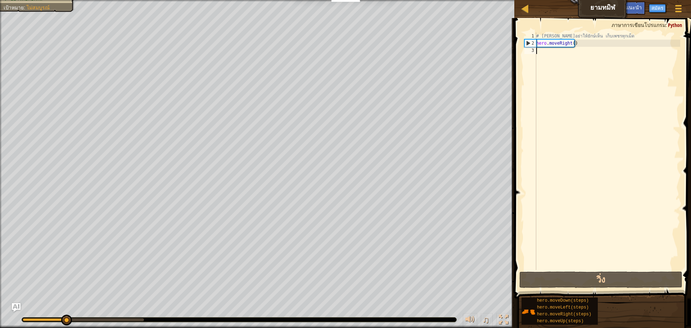
click at [552, 55] on div "# พยายามอย่าให้ยักษ์เห็น เก็บเพชรทุกเม็ด hero . moveRight ( )" at bounding box center [607, 158] width 145 height 252
type textarea "h"
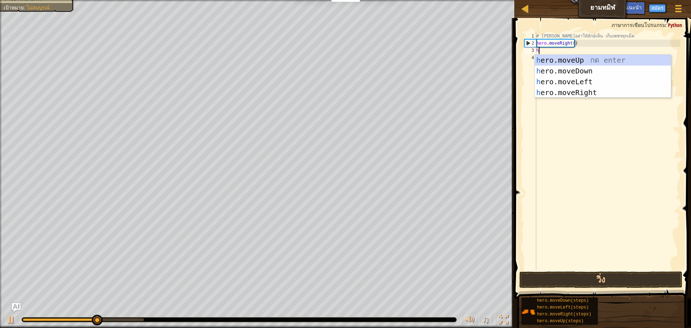
scroll to position [3, 0]
click at [559, 58] on div "h ero.moveUp กด enter h ero.moveDown กด enter h ero.moveLeft กด enter h ero.mov…" at bounding box center [603, 87] width 136 height 65
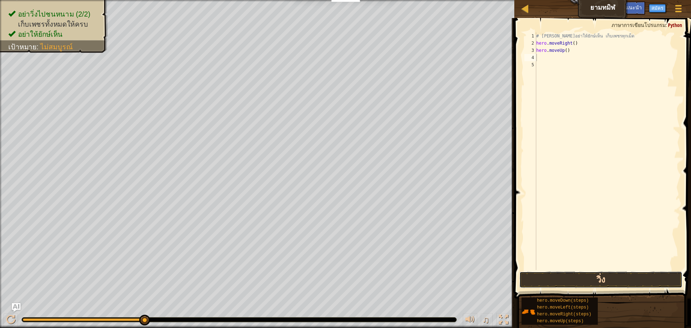
click at [600, 278] on button "วิ่ง" at bounding box center [600, 279] width 163 height 17
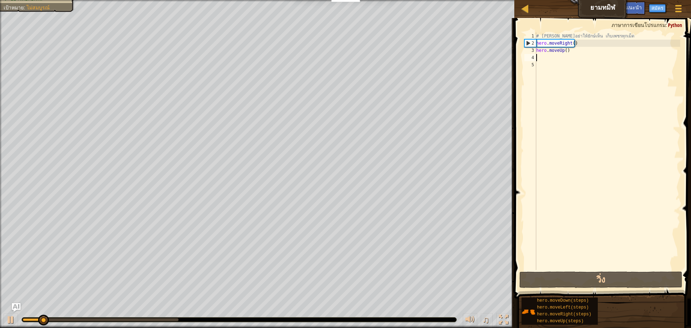
click at [551, 61] on div "# พยายามอย่าให้ยักษ์เห็น เก็บเพชรทุกเม็ด hero . moveRight ( ) hero . moveUp ( )" at bounding box center [607, 158] width 145 height 252
click at [550, 56] on div "# พยายามอย่าให้ยักษ์เห็น เก็บเพชรทุกเม็ด hero . moveRight ( ) hero . moveUp ( )" at bounding box center [607, 158] width 145 height 252
type textarea "h"
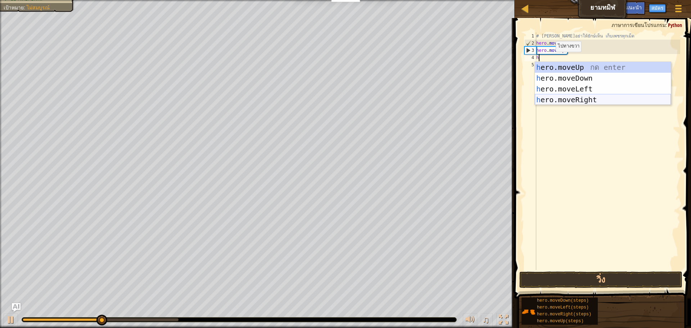
click at [572, 97] on div "h ero.moveUp กด enter h ero.moveDown กด enter h ero.moveLeft กด enter h ero.mov…" at bounding box center [603, 94] width 136 height 65
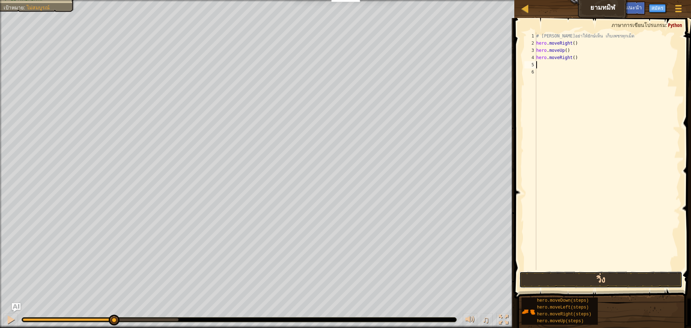
click at [576, 280] on button "วิ่ง" at bounding box center [600, 279] width 163 height 17
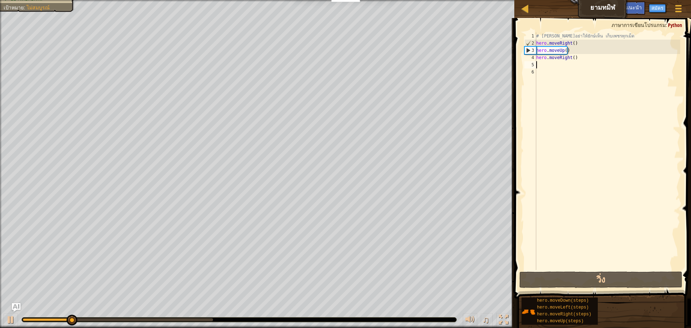
click at [553, 64] on div "# พยายามอย่าให้ยักษ์เห็น เก็บเพชรทุกเม็ด hero . moveRight ( ) hero . moveUp ( )…" at bounding box center [607, 158] width 145 height 252
type textarea "h"
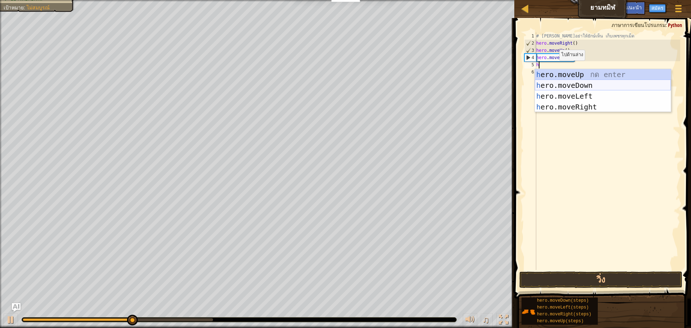
click at [559, 84] on div "h ero.moveUp กด enter h ero.moveDown กด enter h ero.moveLeft กด enter h ero.mov…" at bounding box center [603, 101] width 136 height 65
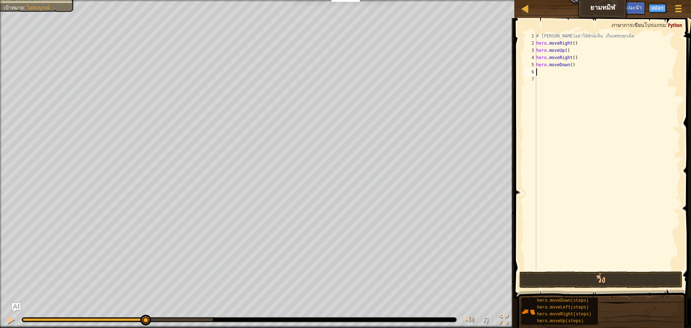
click at [550, 74] on div "# พยายามอย่าให้ยักษ์เห็น เก็บเพชรทุกเม็ด hero . moveRight ( ) hero . moveUp ( )…" at bounding box center [607, 158] width 145 height 252
type textarea "h"
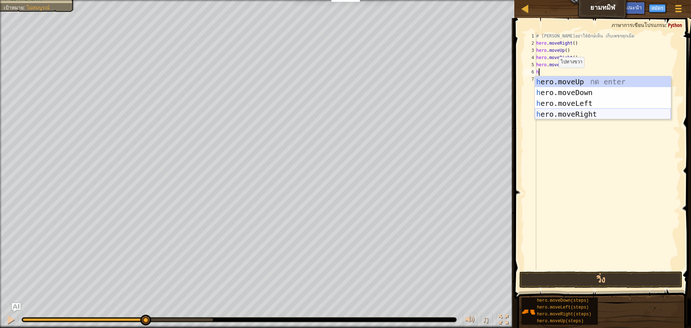
click at [563, 110] on div "h ero.moveUp กด enter h ero.moveDown กด enter h ero.moveLeft กด enter h ero.mov…" at bounding box center [603, 108] width 136 height 65
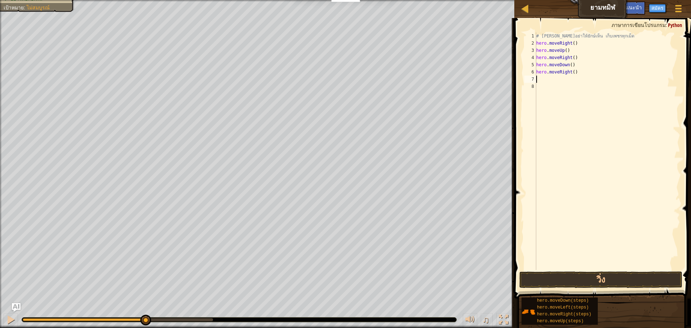
click at [553, 77] on div "# พยายามอย่าให้ยักษ์เห็น เก็บเพชรทุกเม็ด hero . moveRight ( ) hero . moveUp ( )…" at bounding box center [607, 158] width 145 height 252
type textarea "h"
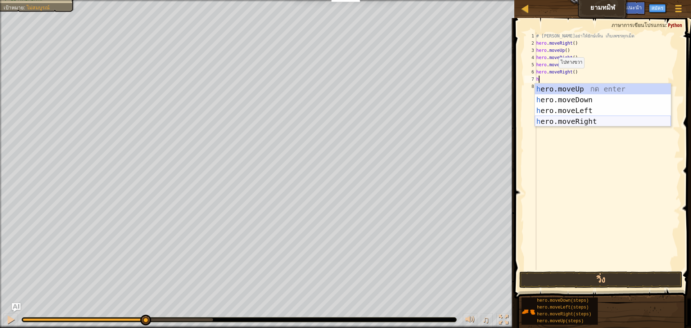
click at [582, 116] on div "h ero.moveUp กด enter h ero.moveDown กด enter h ero.moveLeft กด enter h ero.mov…" at bounding box center [603, 116] width 136 height 65
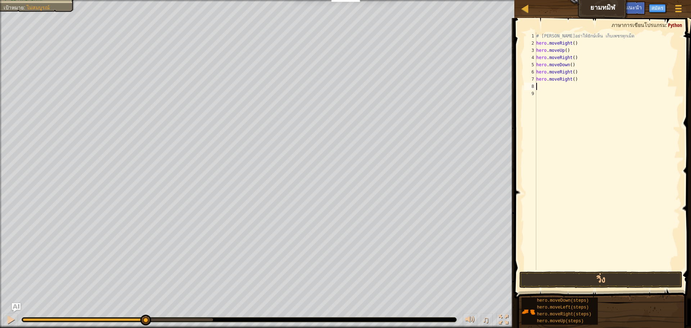
click at [559, 91] on div "# พยายามอย่าให้ยักษ์เห็น เก็บเพชรทุกเม็ด hero . moveRight ( ) hero . moveUp ( )…" at bounding box center [607, 158] width 145 height 252
click at [559, 90] on div "# พยายามอย่าให้ยักษ์เห็น เก็บเพชรทุกเม็ด hero . moveRight ( ) hero . moveUp ( )…" at bounding box center [607, 158] width 145 height 252
type textarea "h"
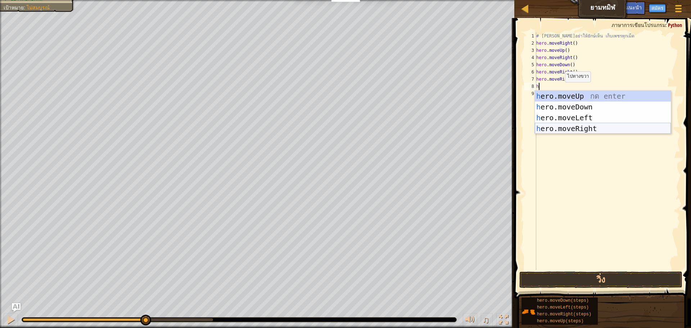
click at [562, 125] on div "h ero.moveUp กด enter h ero.moveDown กด enter h ero.moveLeft กด enter h ero.mov…" at bounding box center [603, 123] width 136 height 65
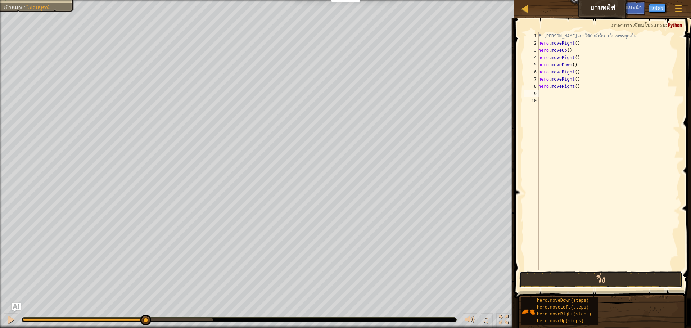
click at [576, 277] on button "วิ่ง" at bounding box center [600, 279] width 163 height 17
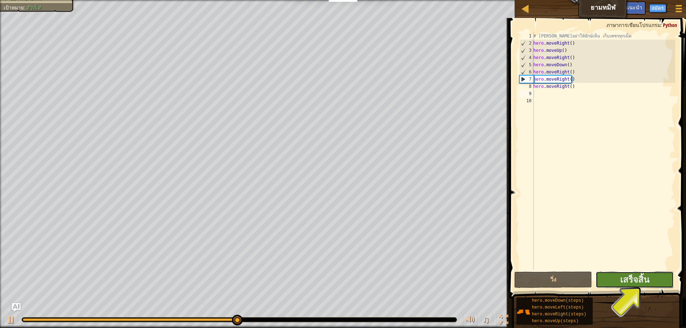
click at [651, 280] on button "เสร็จสิ้น" at bounding box center [634, 279] width 78 height 17
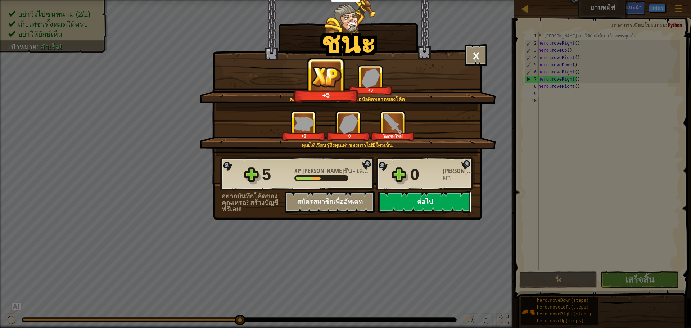
click at [408, 201] on button "ต่อไป" at bounding box center [424, 202] width 93 height 22
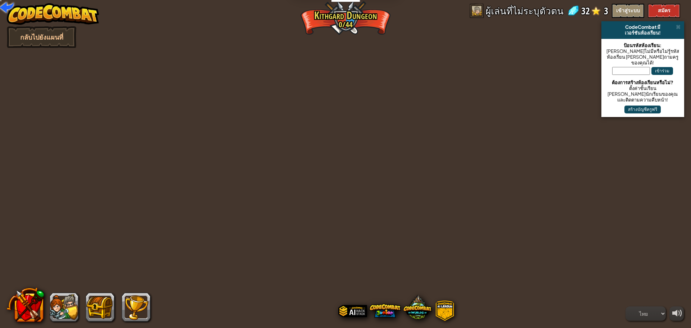
select select "th"
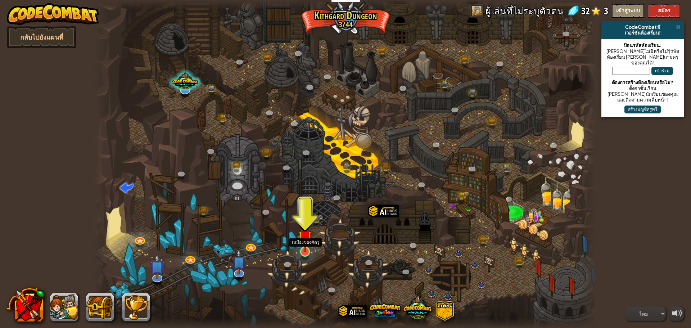
click at [304, 245] on img at bounding box center [304, 237] width 13 height 31
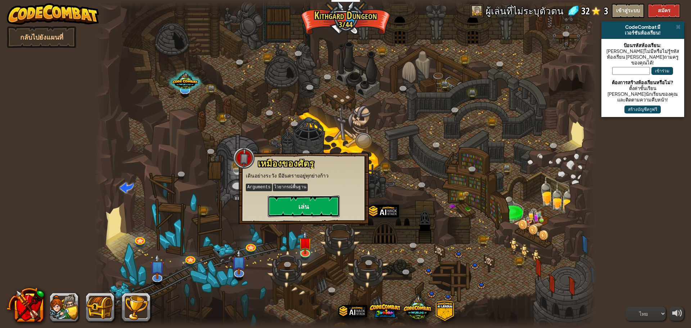
click at [313, 198] on button "เล่น" at bounding box center [304, 206] width 72 height 22
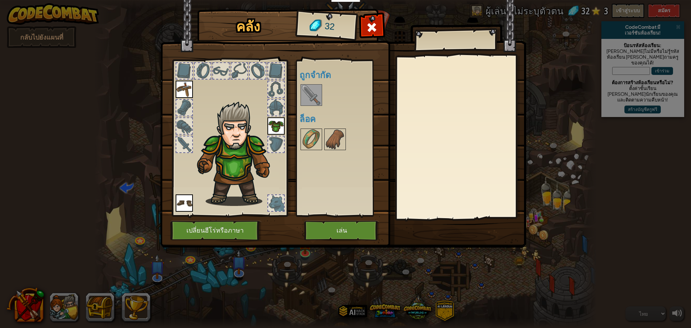
click at [310, 98] on img at bounding box center [311, 95] width 20 height 20
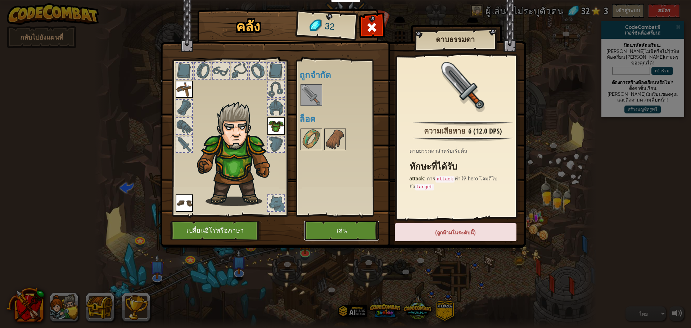
click at [348, 231] on button "เล่น" at bounding box center [341, 231] width 75 height 20
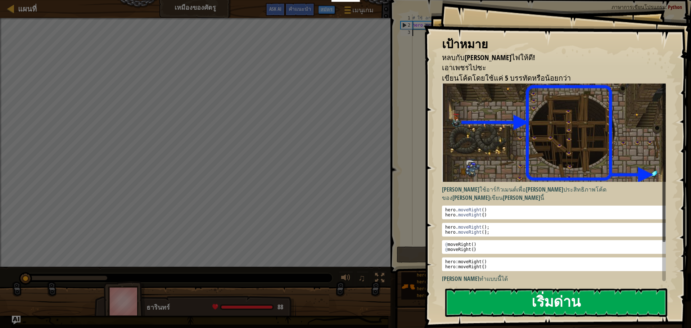
click at [549, 312] on button "เริ่มด่าน" at bounding box center [556, 302] width 222 height 28
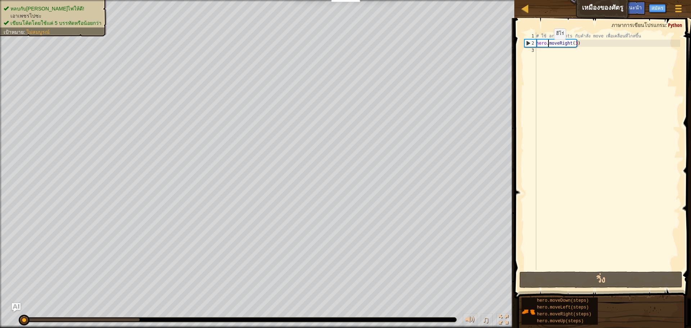
click at [548, 46] on div "# ใช้ arguments กับคำสั่ง move เพื่อเคลื่อนที่ไกลขึ้น hero . moveRight ( 3 )" at bounding box center [607, 158] width 145 height 252
type textarea "hero.moveRight(3)"
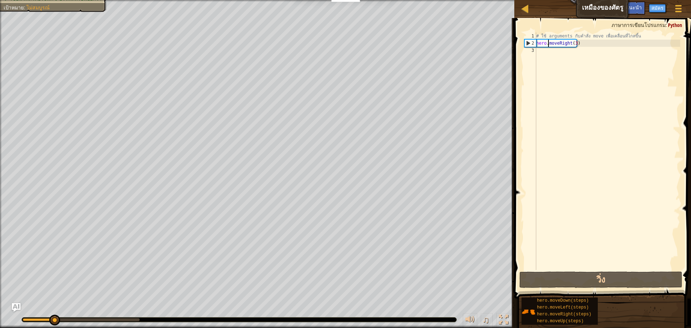
click at [555, 54] on div "# ใช้ arguments กับคำสั่ง move เพื่อเคลื่อนที่ไกลขึ้น hero . moveRight ( 3 )" at bounding box center [607, 158] width 145 height 252
type textarea "h"
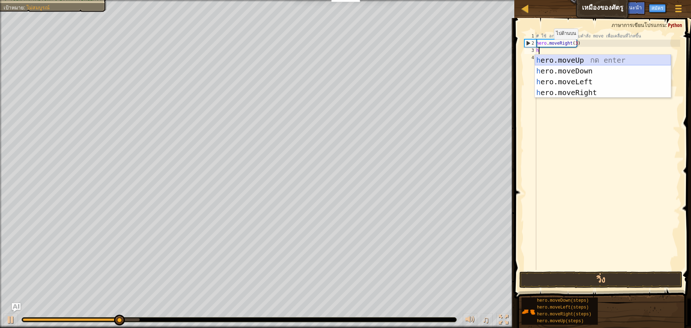
click at [546, 56] on div "h ero.moveUp กด enter h ero.moveDown กด enter h ero.moveLeft กด enter h ero.mov…" at bounding box center [603, 87] width 136 height 65
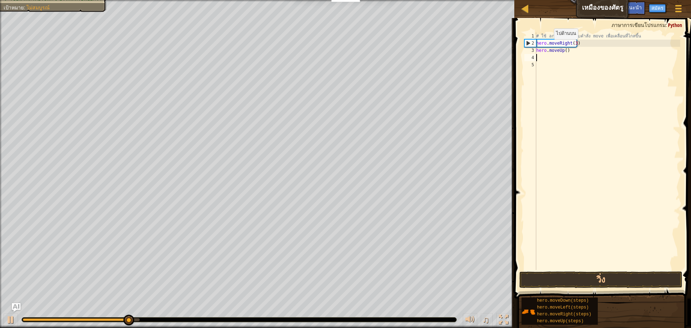
click at [546, 56] on div "# ใช้ arguments กับคำสั่ง move เพื่อเคลื่อนที่ไกลขึ้น hero . moveRight ( 3 ) he…" at bounding box center [607, 158] width 145 height 252
type textarea "h"
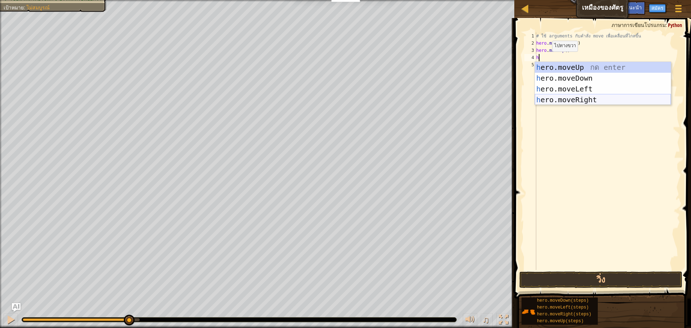
click at [577, 96] on div "h ero.moveUp กด enter h ero.moveDown กด enter h ero.moveLeft กด enter h ero.mov…" at bounding box center [603, 94] width 136 height 65
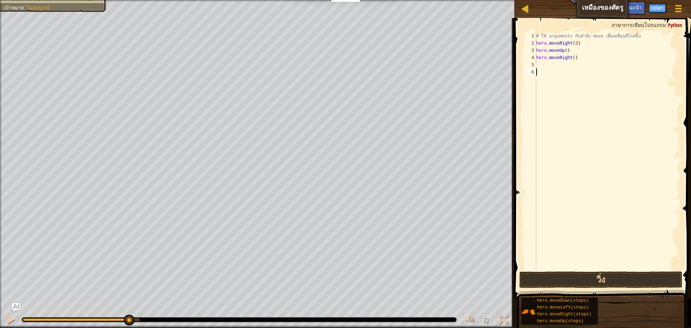
click at [546, 68] on div "# ใช้ arguments กับคำสั่ง move เพื่อเคลื่อนที่ไกลขึ้น hero . moveRight ( 3 ) he…" at bounding box center [607, 158] width 145 height 252
click at [545, 65] on div "# ใช้ arguments กับคำสั่ง move เพื่อเคลื่อนที่ไกลขึ้น hero . moveRight ( 3 ) he…" at bounding box center [607, 158] width 145 height 252
type textarea "h"
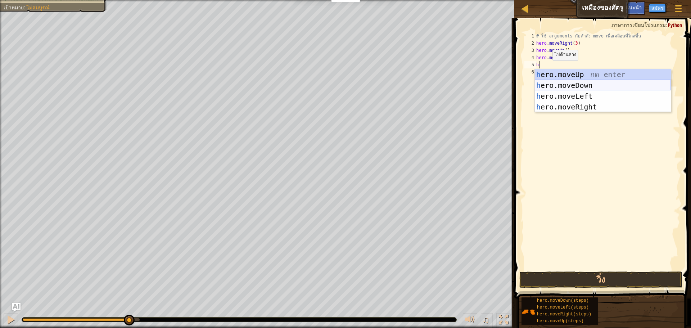
click at [563, 82] on div "h ero.moveUp กด enter h ero.moveDown กด enter h ero.moveLeft กด enter h ero.mov…" at bounding box center [603, 101] width 136 height 65
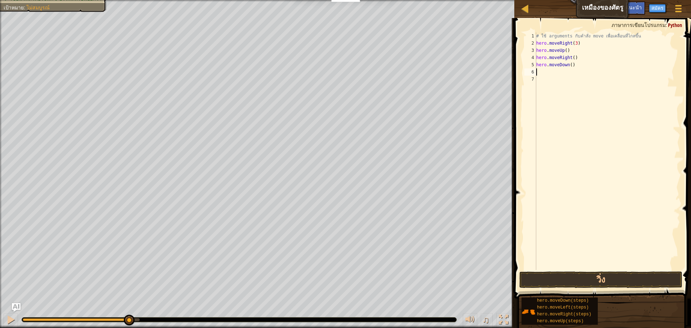
type textarea "h"
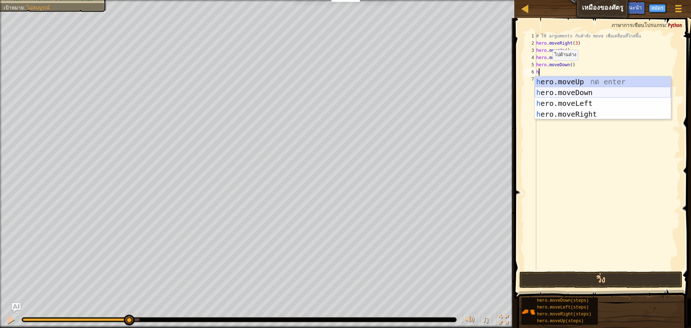
click at [564, 89] on div "h ero.moveUp กด enter h ero.moveDown กด enter h ero.moveLeft กด enter h ero.mov…" at bounding box center [603, 108] width 136 height 65
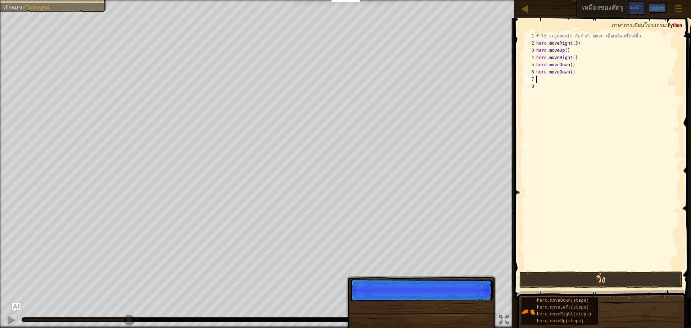
click at [555, 82] on div "# ใช้ arguments กับคำสั่ง move เพื่อเคลื่อนที่ไกลขึ้น hero . moveRight ( 3 ) he…" at bounding box center [607, 158] width 145 height 252
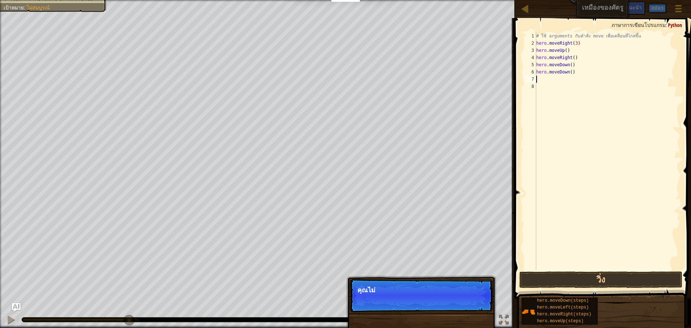
type textarea "h"
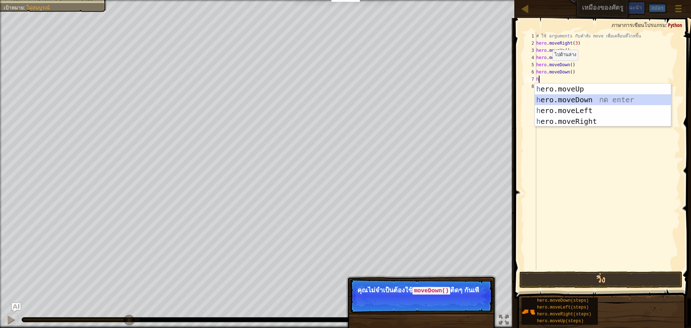
click at [570, 98] on div "h ero.moveUp กด enter h ero.moveDown กด enter h ero.moveLeft กด enter h ero.mov…" at bounding box center [603, 116] width 136 height 65
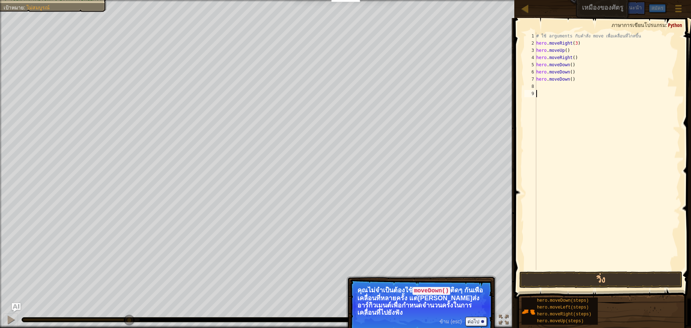
click at [558, 92] on div "# ใช้ arguments กับคำสั่ง move เพื่อเคลื่อนที่ไกลขึ้น hero . moveRight ( 3 ) he…" at bounding box center [607, 158] width 145 height 252
click at [554, 88] on div "# ใช้ arguments กับคำสั่ง move เพื่อเคลื่อนที่ไกลขึ้น hero . moveRight ( 3 ) he…" at bounding box center [607, 158] width 145 height 252
type textarea "h"
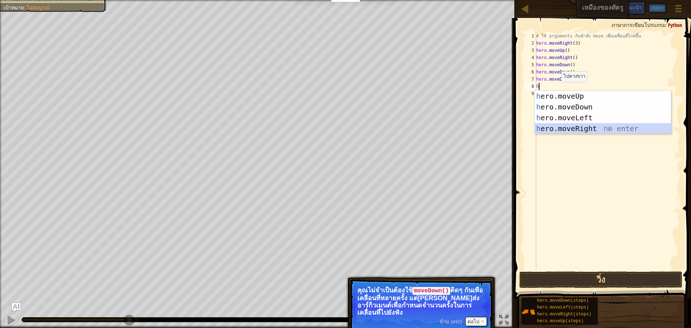
click at [575, 127] on div "h ero.moveUp กด enter h ero.moveDown กด enter h ero.moveLeft กด enter h ero.mov…" at bounding box center [603, 123] width 136 height 65
type textarea "h"
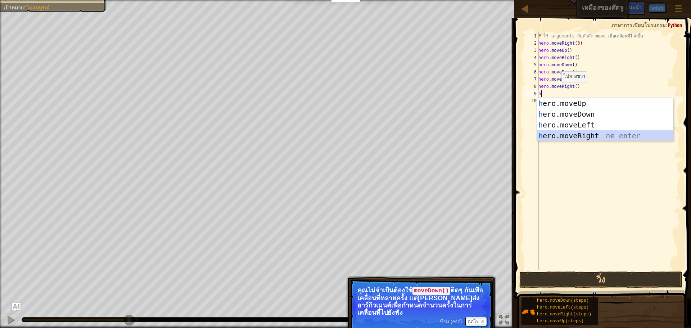
click at [575, 139] on div "h ero.moveUp กด enter h ero.moveDown กด enter h ero.moveLeft กด enter h ero.mov…" at bounding box center [605, 130] width 136 height 65
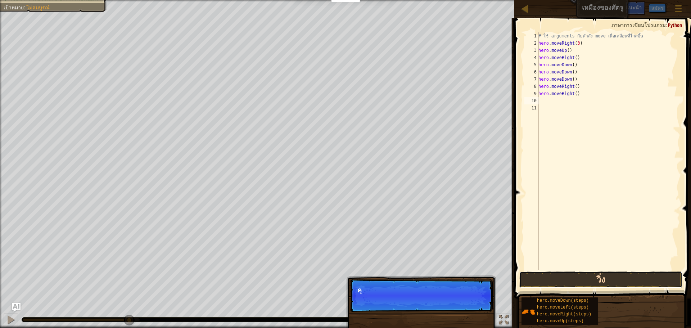
click at [602, 283] on button "วิ่ง" at bounding box center [600, 279] width 163 height 17
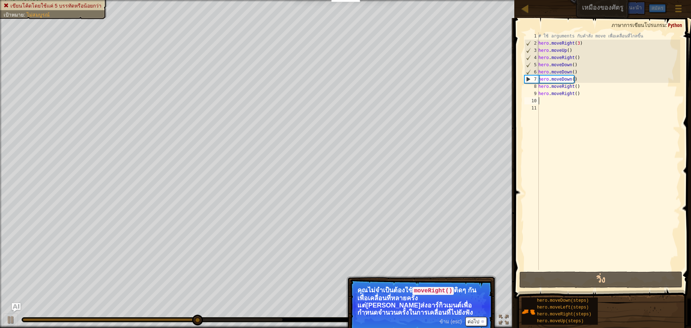
click at [274, 0] on html "นักการศึกษา สร้างบัญชีฟรี โซลูชั่นสำหรับโรงเรียนและเขต ดูเครื่องมือสำหรับครู กา…" at bounding box center [345, 0] width 691 height 0
click at [474, 322] on button "ต่อไป" at bounding box center [476, 321] width 22 height 9
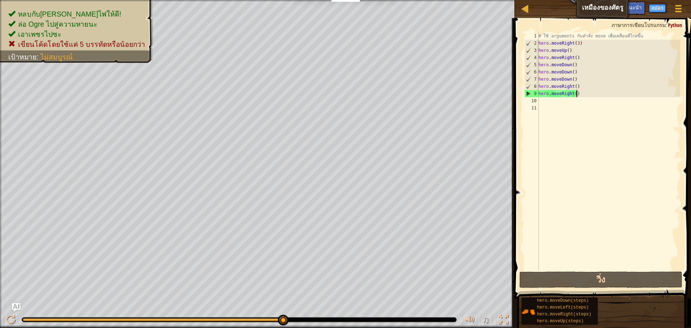
click at [579, 94] on div "# ใช้ arguments กับคำสั่ง move เพื่อเคลื่อนที่ไกลขึ้น hero . moveRight ( 3 ) he…" at bounding box center [608, 158] width 143 height 252
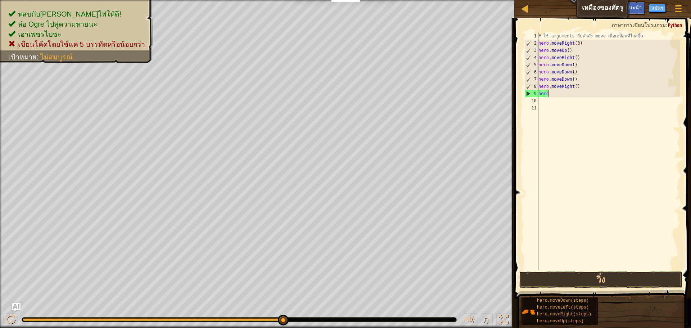
type textarea "h"
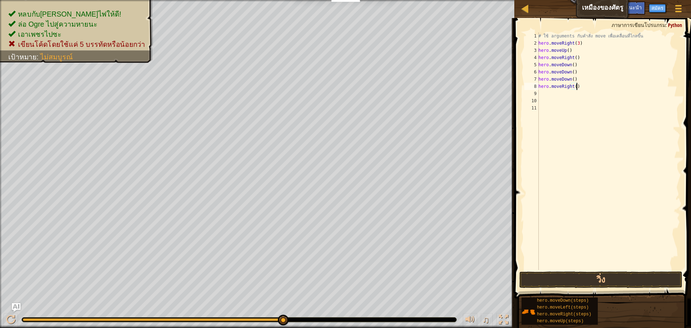
click at [581, 84] on div "# ใช้ arguments กับคำสั่ง move เพื่อเคลื่อนที่ไกลขึ้น hero . moveRight ( 3 ) he…" at bounding box center [608, 158] width 143 height 252
type textarea "h"
click at [579, 81] on div "# ใช้ arguments กับคำสั่ง move เพื่อเคลื่อนที่ไกลขึ้น hero . moveRight ( 3 ) he…" at bounding box center [608, 158] width 143 height 252
type textarea "h"
click at [577, 74] on div "# ใช้ arguments กับคำสั่ง move เพื่อเคลื่อนที่ไกลขึ้น hero . moveRight ( 3 ) he…" at bounding box center [608, 158] width 143 height 252
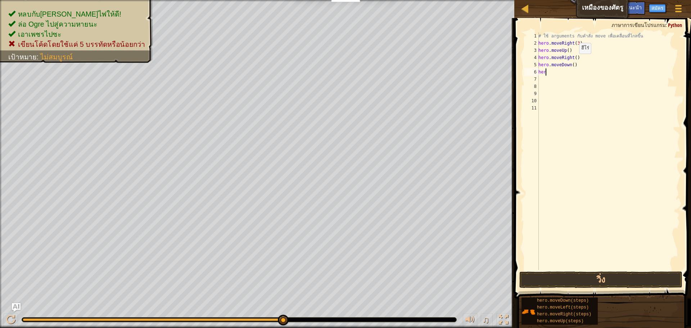
type textarea "h"
click at [579, 64] on div "# ใช้ arguments กับคำสั่ง move เพื่อเคลื่อนที่ไกลขึ้น hero . moveRight ( 3 ) he…" at bounding box center [608, 158] width 143 height 252
type textarea "h"
click at [581, 61] on div "# ใช้ arguments กับคำสั่ง move เพื่อเคลื่อนที่ไกลขึ้น hero . moveRight ( 3 ) he…" at bounding box center [608, 158] width 143 height 252
type textarea "h"
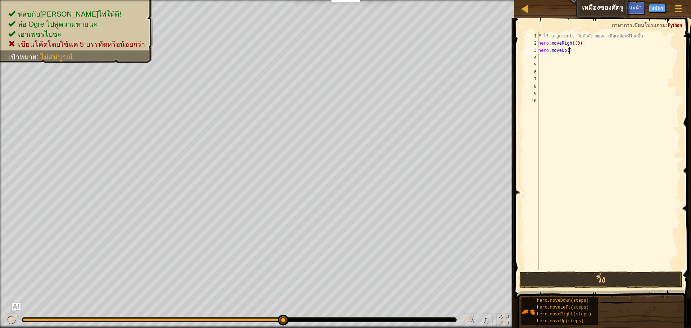
click at [570, 50] on div "# ใช้ arguments กับคำสั่ง move เพื่อเคลื่อนที่ไกลขึ้น hero . moveRight ( 3 ) he…" at bounding box center [608, 158] width 143 height 252
type textarea "h"
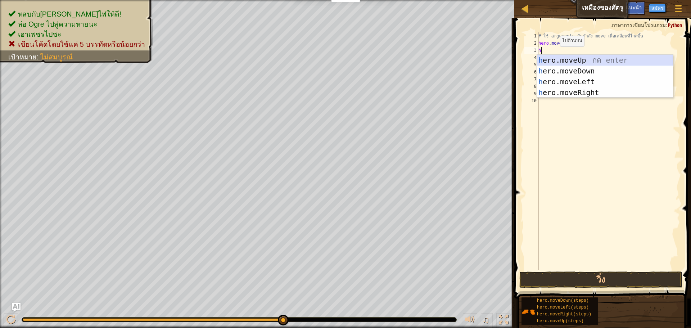
click at [568, 59] on div "h ero.moveUp กด enter h ero.moveDown กด enter h ero.moveLeft กด enter h ero.mov…" at bounding box center [605, 87] width 136 height 65
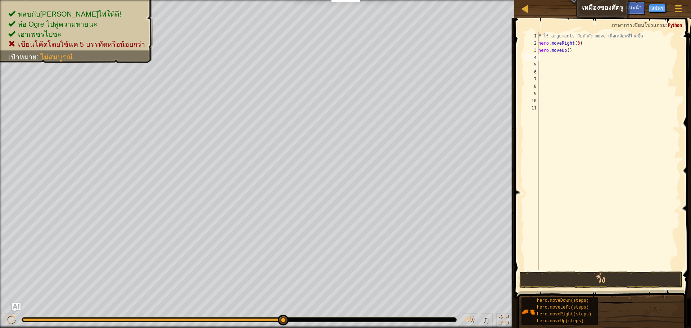
click at [566, 60] on div "# ใช้ arguments กับคำสั่ง move เพื่อเคลื่อนที่ไกลขึ้น hero . moveRight ( 3 ) he…" at bounding box center [608, 158] width 143 height 252
type textarea "h"
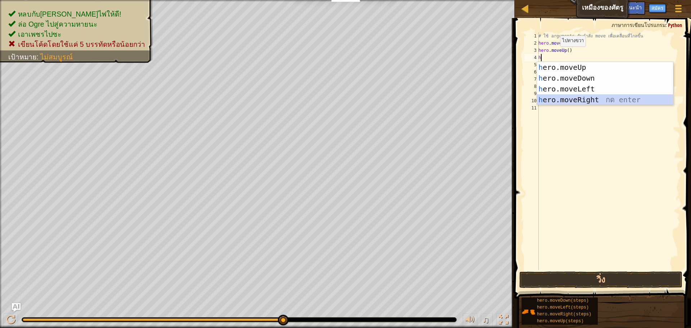
click at [574, 100] on div "h ero.moveUp กด enter h ero.moveDown กด enter h ero.moveLeft กด enter h ero.mov…" at bounding box center [605, 94] width 136 height 65
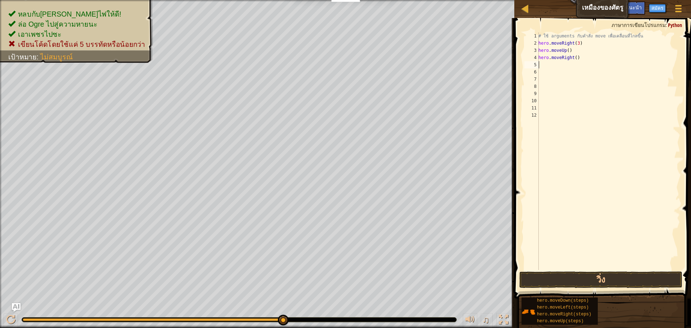
type textarea "h"
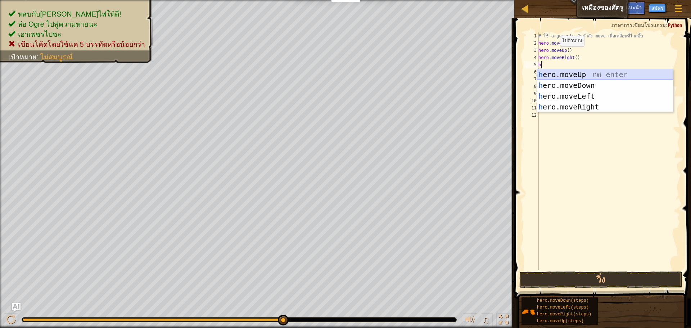
click at [584, 80] on div "h ero.moveUp กด enter h ero.moveDown กด enter h ero.moveLeft กด enter h ero.mov…" at bounding box center [605, 101] width 136 height 65
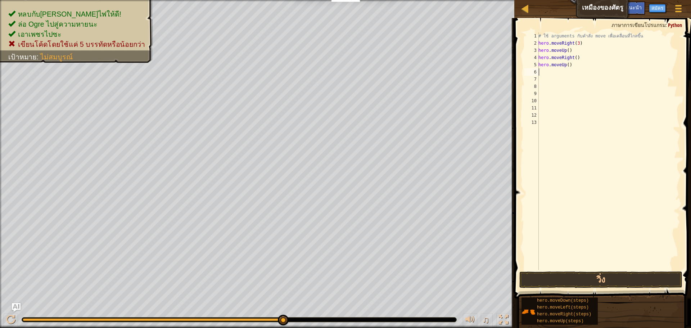
click at [573, 68] on div "# ใช้ arguments กับคำสั่ง move เพื่อเคลื่อนที่ไกลขึ้น hero . moveRight ( 3 ) he…" at bounding box center [608, 158] width 143 height 252
type textarea "h"
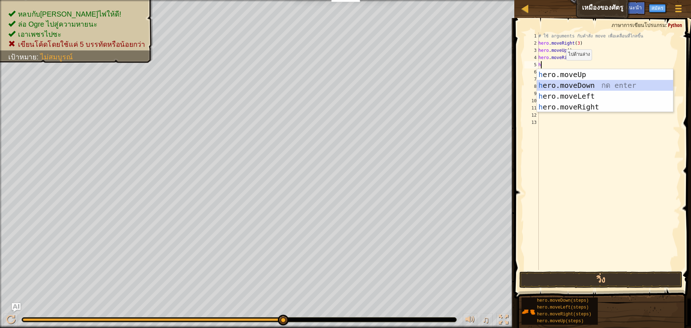
click at [569, 83] on div "h ero.moveUp กด enter h ero.moveDown กด enter h ero.moveLeft กด enter h ero.mov…" at bounding box center [605, 101] width 136 height 65
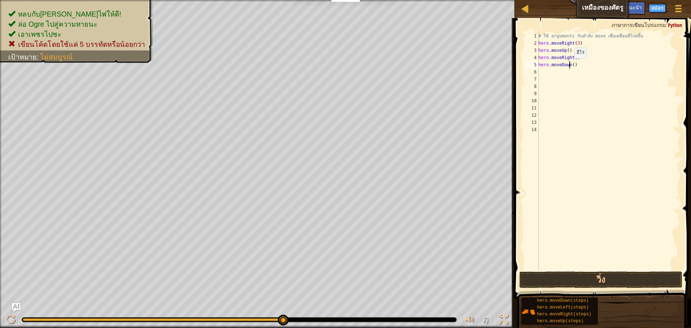
click at [571, 66] on div "# ใช้ arguments กับคำสั่ง move เพื่อเคลื่อนที่ไกลขึ้น hero . moveRight ( 3 ) he…" at bounding box center [608, 158] width 143 height 252
click at [572, 66] on div "# ใช้ arguments กับคำสั่ง move เพื่อเคลื่อนที่ไกลขึ้น hero . moveRight ( 3 ) he…" at bounding box center [608, 158] width 143 height 252
type textarea "hero.moveDown(3)"
click at [562, 71] on div "# ใช้ arguments กับคำสั่ง move เพื่อเคลื่อนที่ไกลขึ้น hero . moveRight ( 3 ) he…" at bounding box center [608, 158] width 143 height 252
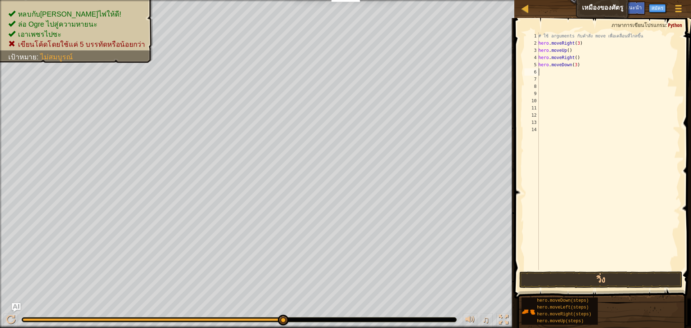
scroll to position [3, 0]
type textarea "k"
type textarea "h"
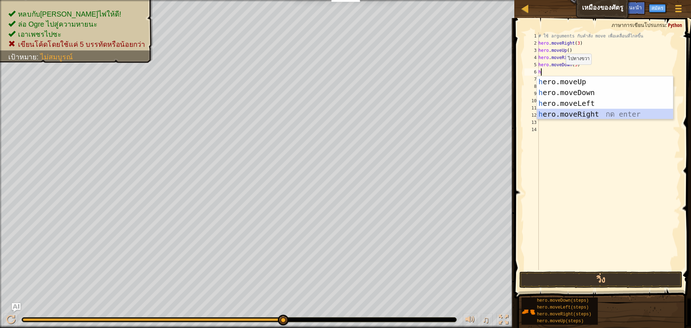
click at [571, 117] on div "h ero.moveUp กด enter h ero.moveDown กด enter h ero.moveLeft กด enter h ero.mov…" at bounding box center [605, 108] width 136 height 65
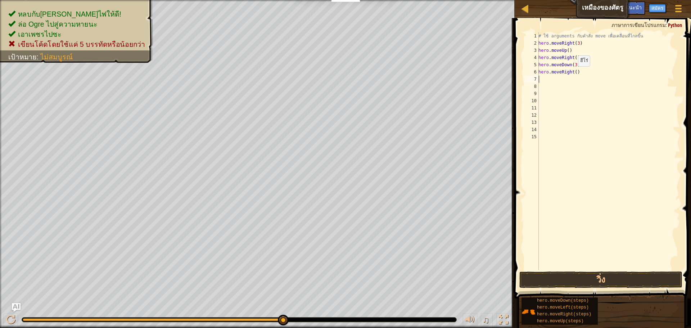
click at [574, 73] on div "# ใช้ arguments กับคำสั่ง move เพื่อเคลื่อนที่ไกลขึ้น hero . moveRight ( 3 ) he…" at bounding box center [608, 158] width 143 height 252
type textarea "hero.moveRight(2)"
click at [598, 274] on button "วิ่ง" at bounding box center [600, 279] width 163 height 17
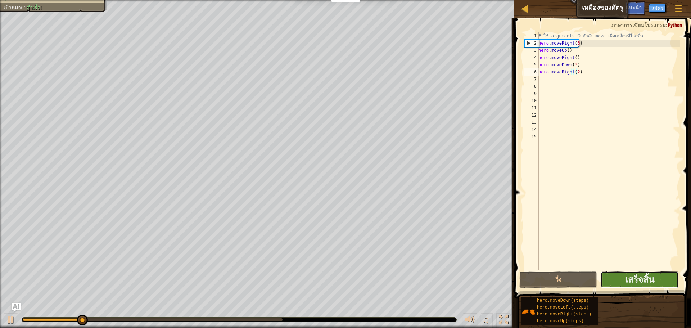
click at [621, 281] on button "เสร็จสิ้น" at bounding box center [640, 279] width 78 height 17
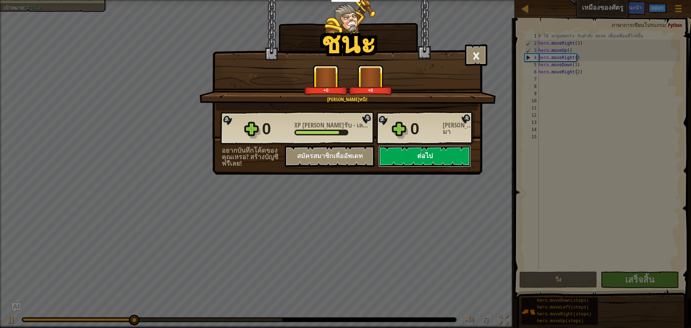
click at [422, 152] on button "ต่อไป" at bounding box center [424, 156] width 93 height 22
select select "th"
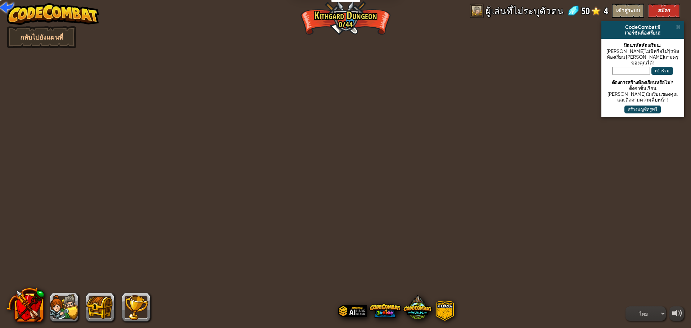
select select "th"
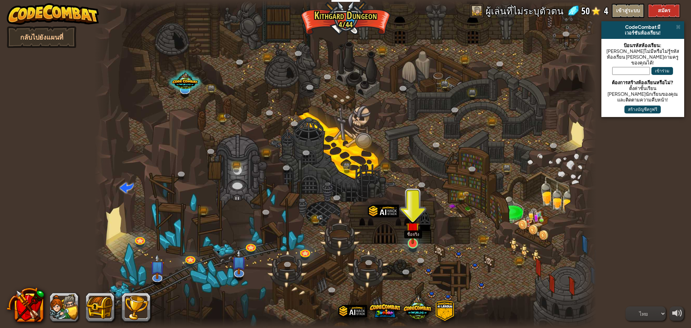
click at [414, 242] on img at bounding box center [412, 228] width 13 height 31
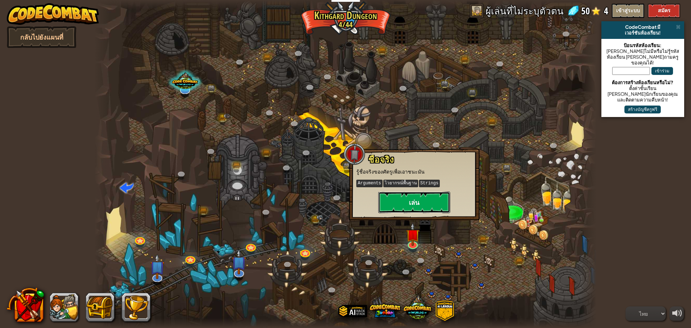
click at [417, 203] on button "เล่น" at bounding box center [414, 203] width 72 height 22
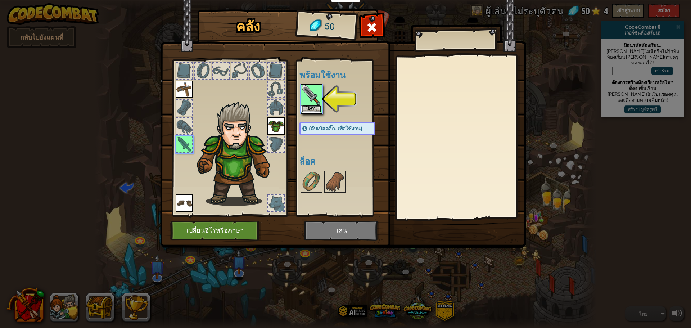
click at [316, 109] on button "ใช้งาน" at bounding box center [311, 109] width 20 height 8
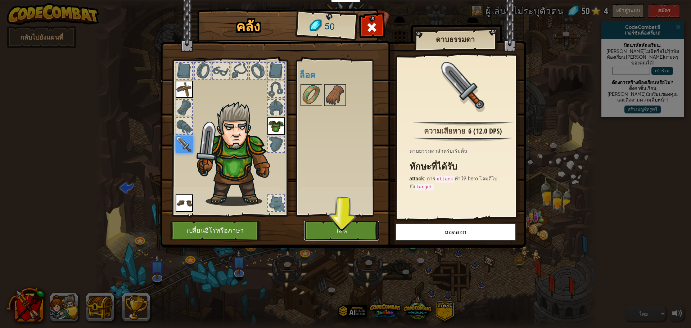
click at [343, 231] on button "เล่น" at bounding box center [341, 231] width 75 height 20
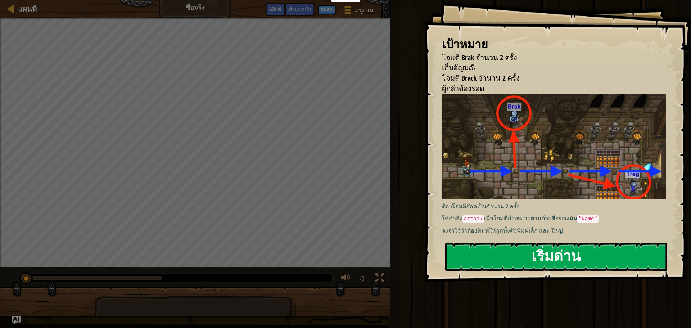
click at [492, 157] on div "เป้าหมาย โจมตี Brak จำนวน 2 ครั้ง เก็บอัญมณี โจมตี Brack จำนวน 2 ครั้ง ผู้กล้าต…" at bounding box center [557, 141] width 267 height 282
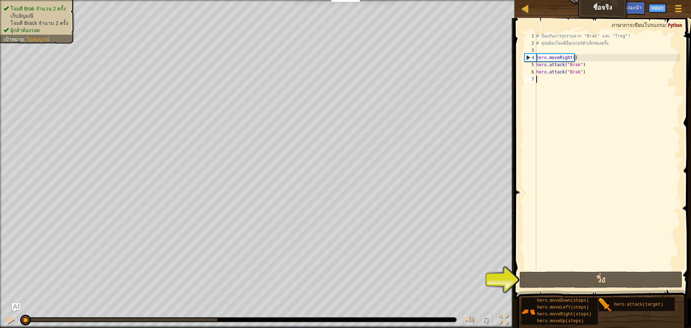
click at [562, 86] on div "# ป้องกันการรุกรานจาก "Brak" และ "Treg"! # คุณต้องโจมตีอ็อกเกอร์ตัวเล็กสองครั้ง…" at bounding box center [607, 158] width 145 height 252
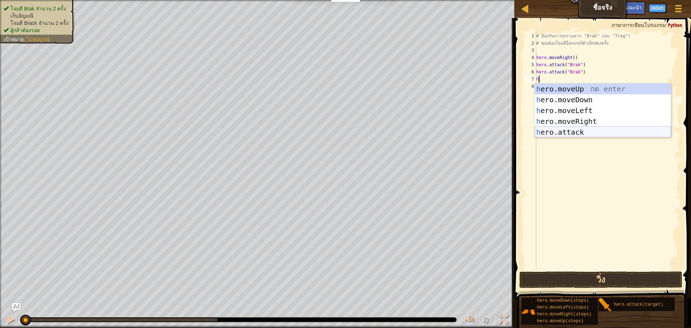
click at [570, 127] on div "h ero.moveUp กด enter h ero.moveDown กด enter h ero.moveLeft กด enter h ero.mov…" at bounding box center [603, 122] width 136 height 76
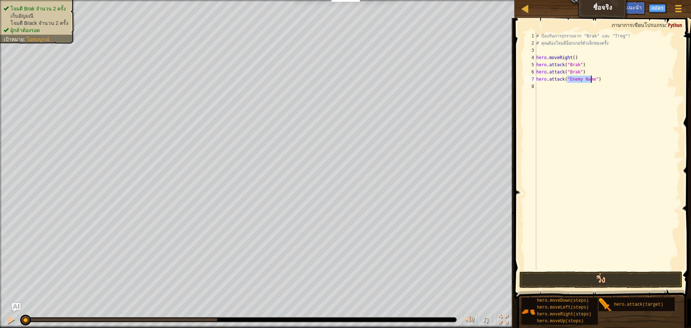
type textarea "hero.attack("")"
click at [568, 78] on div "# ป้องกันการรุกรานจาก "Brak" และ "Treg"! # คุณต้องโจมตีอ็อกเกอร์ตัวเล็กสองครั้ง…" at bounding box center [607, 158] width 145 height 252
type textarea "hero.attack("Treg")"
click at [540, 87] on div "# ป้องกันการรุกรานจาก "Brak" และ "Treg"! # คุณต้องโจมตีอ็อกเกอร์ตัวเล็กสองครั้ง…" at bounding box center [607, 158] width 145 height 252
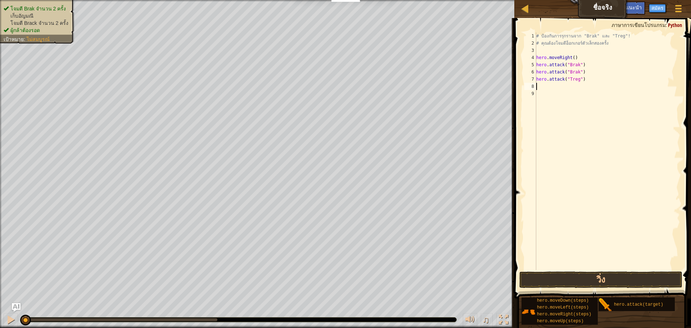
scroll to position [3, 0]
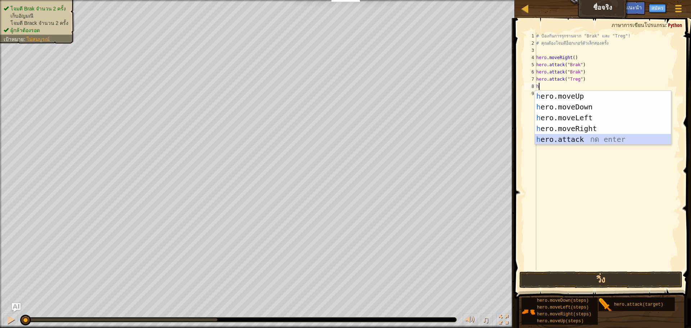
click at [552, 139] on div "h ero.moveUp กด enter h ero.moveDown กด enter h ero.moveLeft กด enter h ero.mov…" at bounding box center [603, 129] width 136 height 76
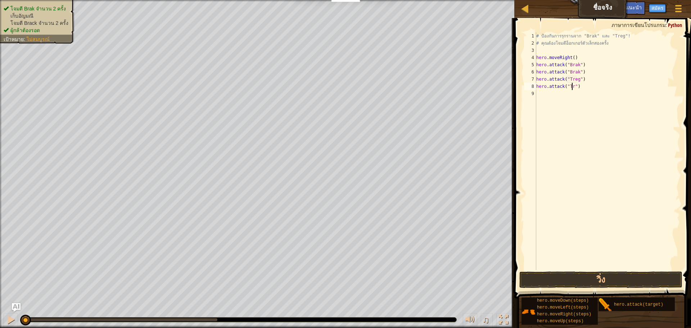
scroll to position [3, 3]
type textarea "hero.attack("Treg")"
click at [551, 99] on div "# ป้องกันการรุกรานจาก "Brak" และ "Treg"! # คุณต้องโจมตีอ็อกเกอร์ตัวเล็กสองครั้ง…" at bounding box center [607, 158] width 145 height 252
type textarea "h"
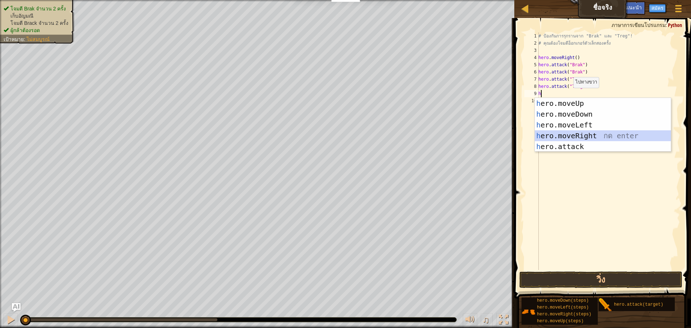
click at [575, 132] on div "h ero.moveUp กด enter h ero.moveDown กด enter h ero.moveLeft กด enter h ero.mov…" at bounding box center [603, 136] width 136 height 76
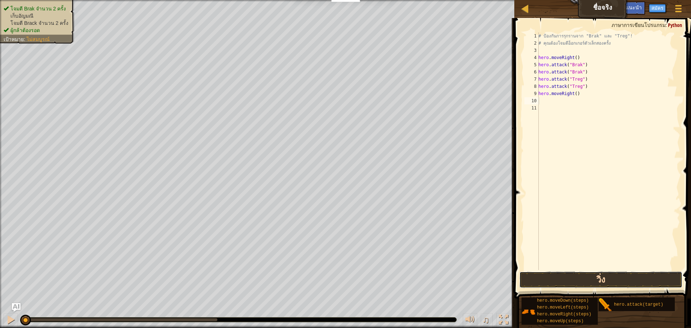
click at [581, 277] on button "วิ่ง" at bounding box center [600, 279] width 163 height 17
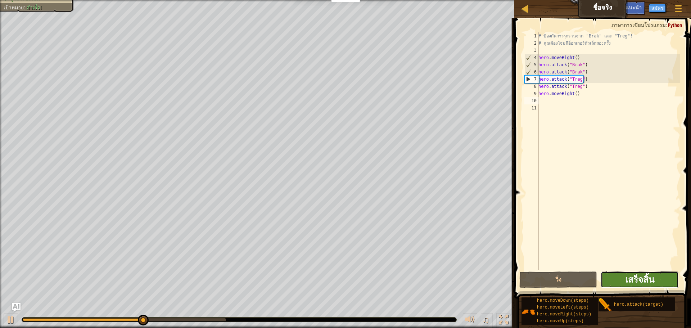
click at [642, 281] on span "เสร็จสิ้น" at bounding box center [639, 280] width 29 height 12
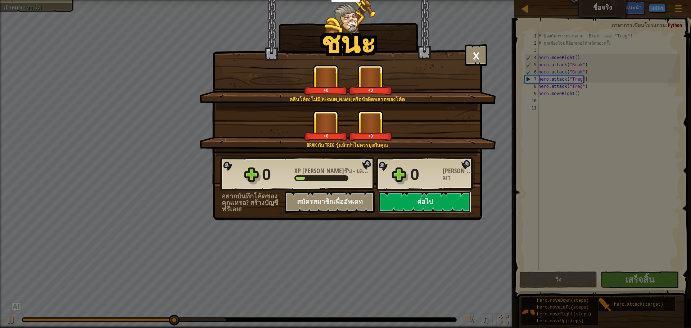
click at [406, 204] on button "ต่อไป" at bounding box center [424, 202] width 93 height 22
select select "th"
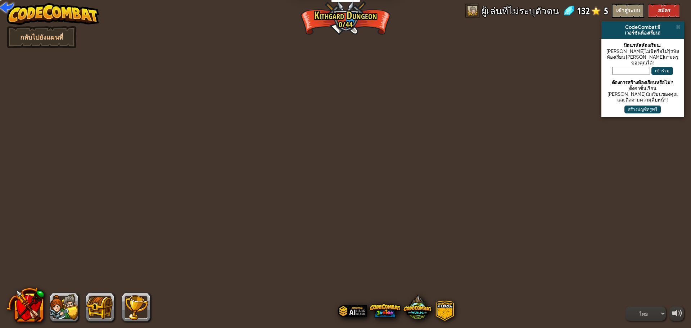
select select "th"
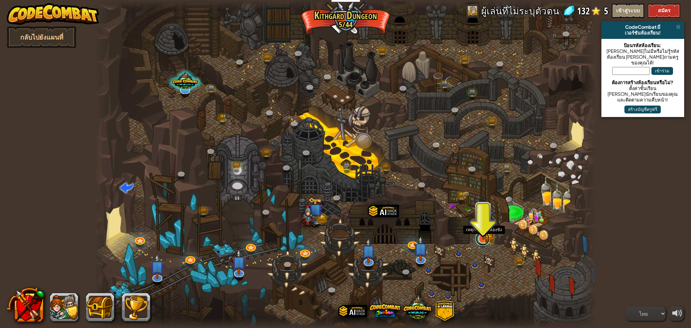
click at [483, 240] on link at bounding box center [483, 238] width 14 height 14
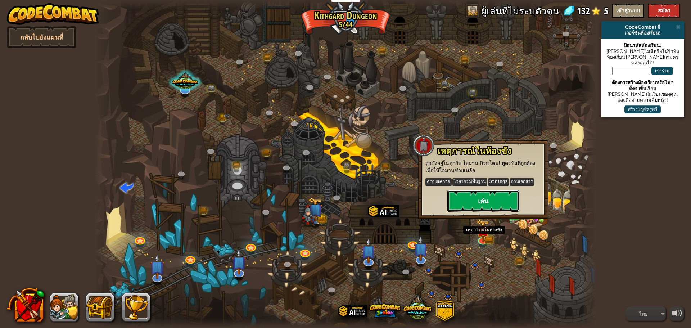
click at [482, 207] on button "เล่น" at bounding box center [483, 201] width 72 height 22
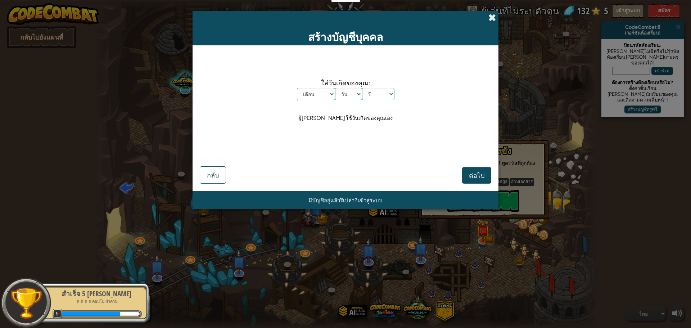
click at [494, 21] on span at bounding box center [492, 18] width 8 height 8
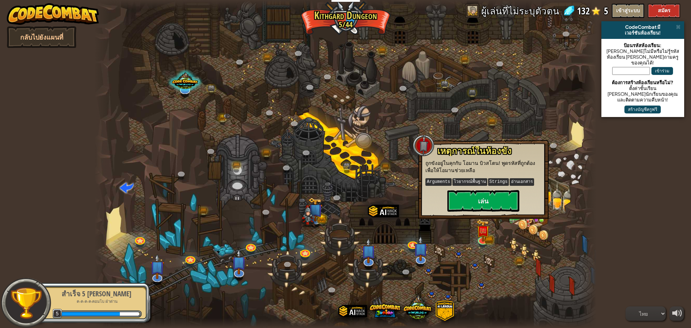
click at [96, 310] on div at bounding box center [99, 314] width 86 height 8
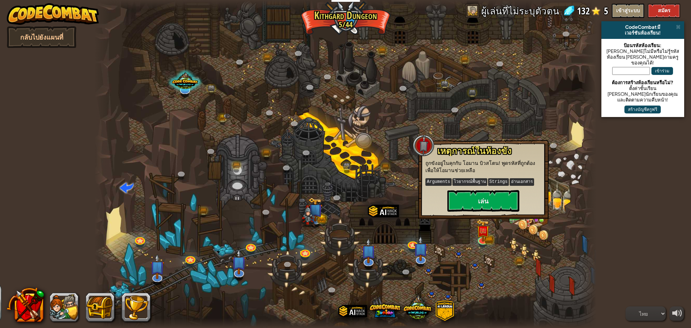
click at [96, 310] on div "สำเร็จ 5 เลเวล ค-ค-ค-ค-คอมโบ ฝ่าด่าน 5" at bounding box center [92, 303] width 113 height 50
click at [43, 38] on link "กลับไปยังแผนที่" at bounding box center [41, 37] width 69 height 22
select select "th"
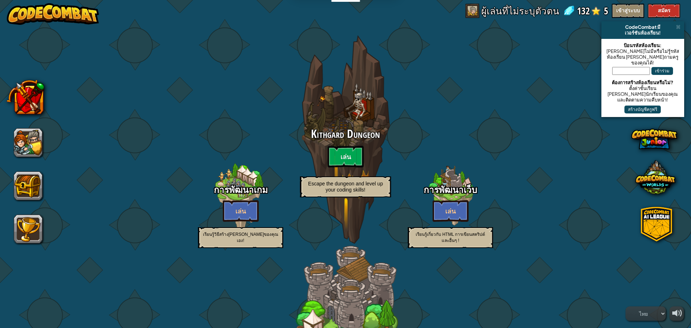
select select "th"
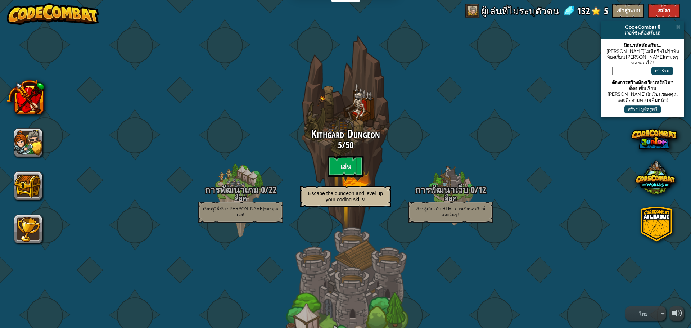
scroll to position [36, 0]
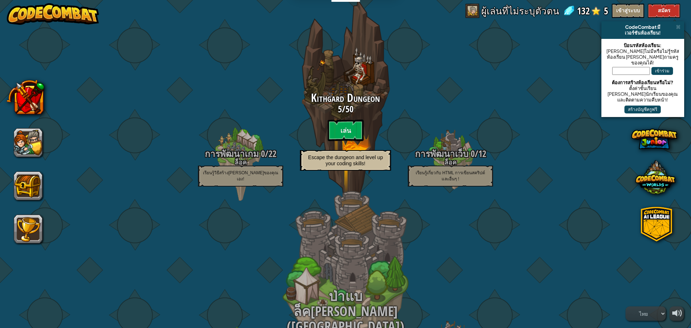
click at [325, 239] on div "ป่าแบล็ควูด (Backwoods Forest) 0 / 122 ล็อค เอาชนะออร์คในป่าด้วยตรรกะเงื่อนไขแล…" at bounding box center [345, 303] width 137 height 274
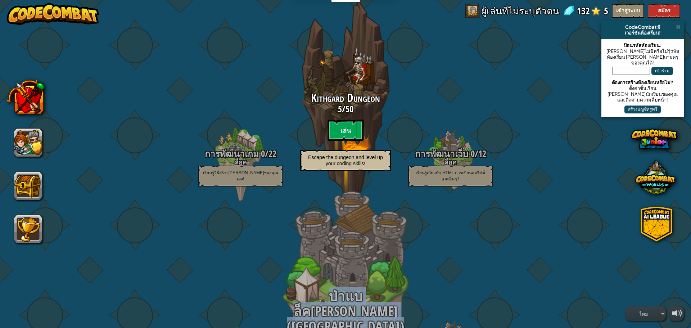
click at [325, 239] on div "ป่าแบล็ควูด (Backwoods Forest) 0 / 122 ล็อค เอาชนะออร์คในป่าด้วยตรรกะเงื่อนไขแล…" at bounding box center [345, 303] width 137 height 274
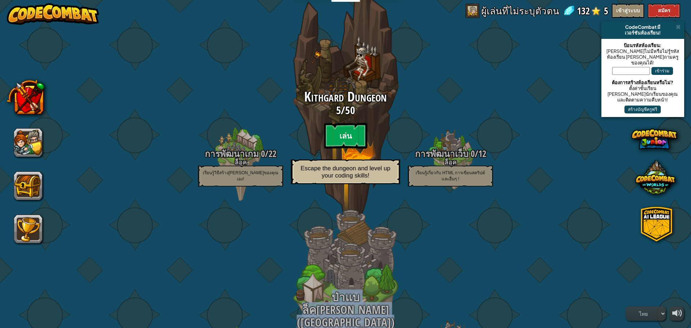
click at [333, 136] on btn "เล่น" at bounding box center [345, 136] width 43 height 26
select select "th"
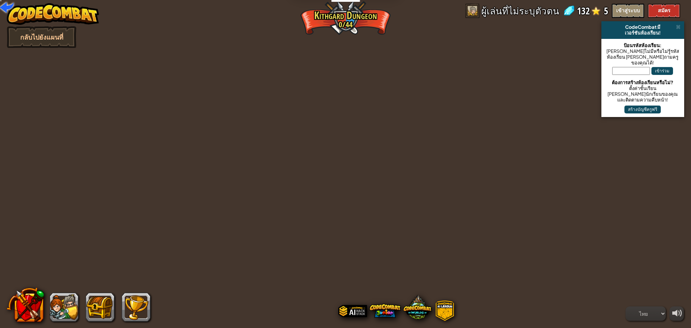
select select "th"
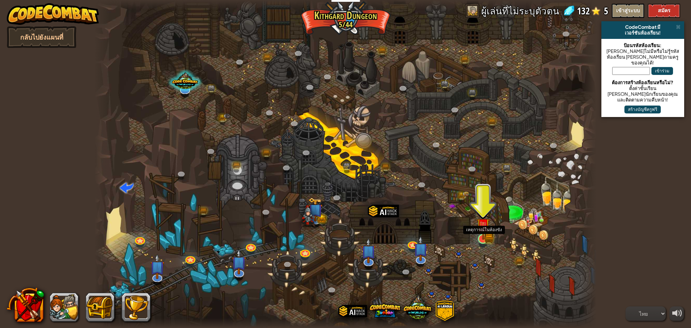
click at [485, 237] on img at bounding box center [483, 225] width 13 height 30
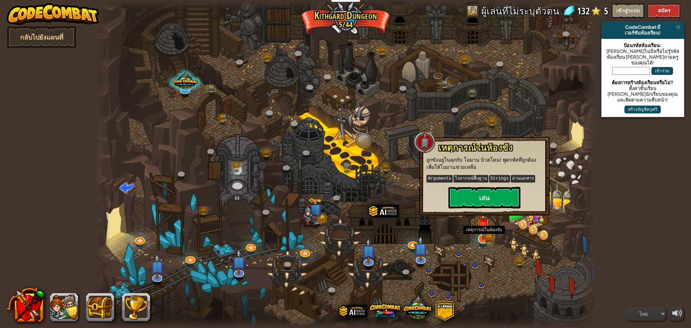
click at [485, 237] on img at bounding box center [483, 225] width 13 height 30
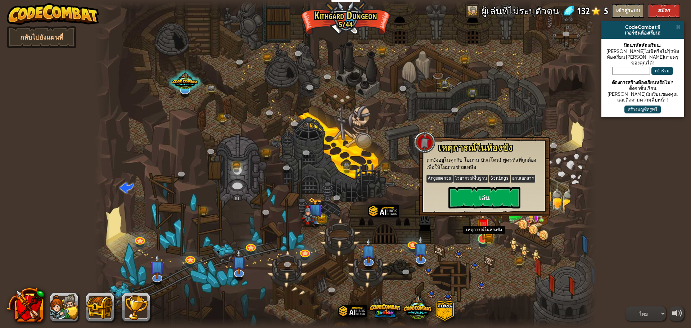
click at [485, 237] on img at bounding box center [483, 225] width 13 height 30
click at [487, 261] on div at bounding box center [346, 164] width 502 height 328
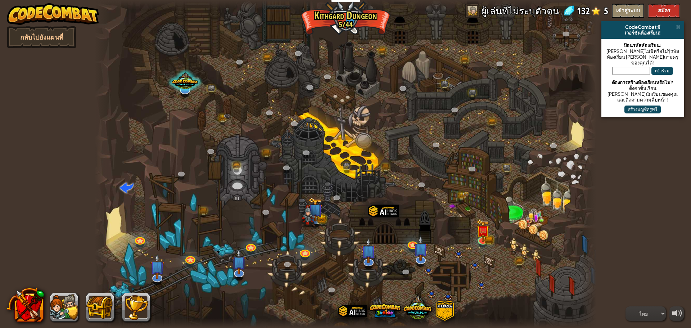
click at [494, 276] on div at bounding box center [346, 164] width 502 height 328
click at [488, 232] on img at bounding box center [483, 225] width 13 height 30
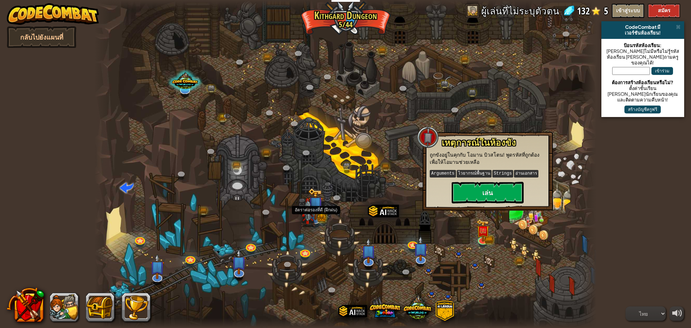
click at [309, 219] on img at bounding box center [308, 212] width 15 height 28
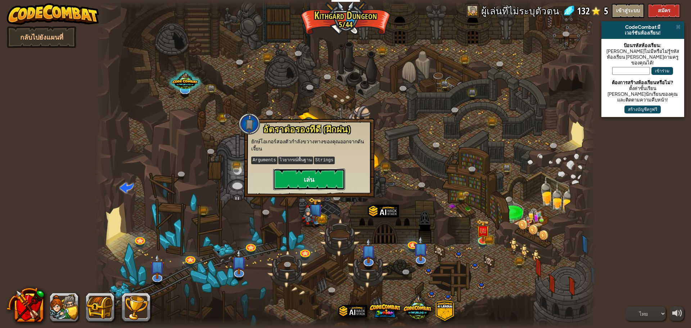
click at [306, 185] on button "เล่น" at bounding box center [309, 179] width 72 height 22
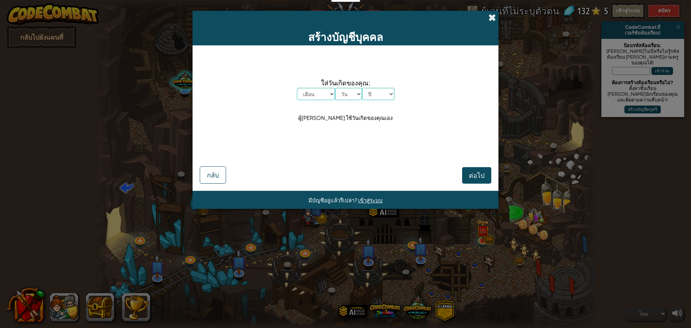
click at [494, 17] on span at bounding box center [492, 18] width 8 height 8
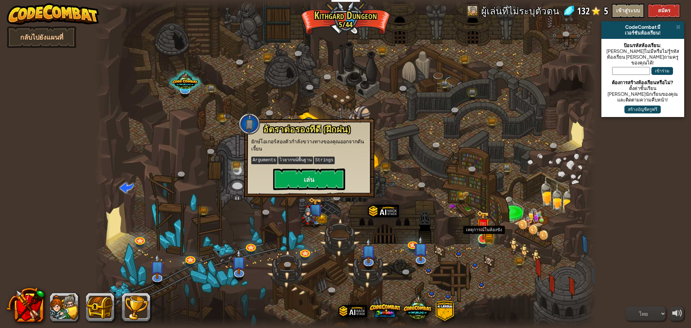
click at [481, 234] on img at bounding box center [483, 225] width 13 height 30
